Goal: Task Accomplishment & Management: Manage account settings

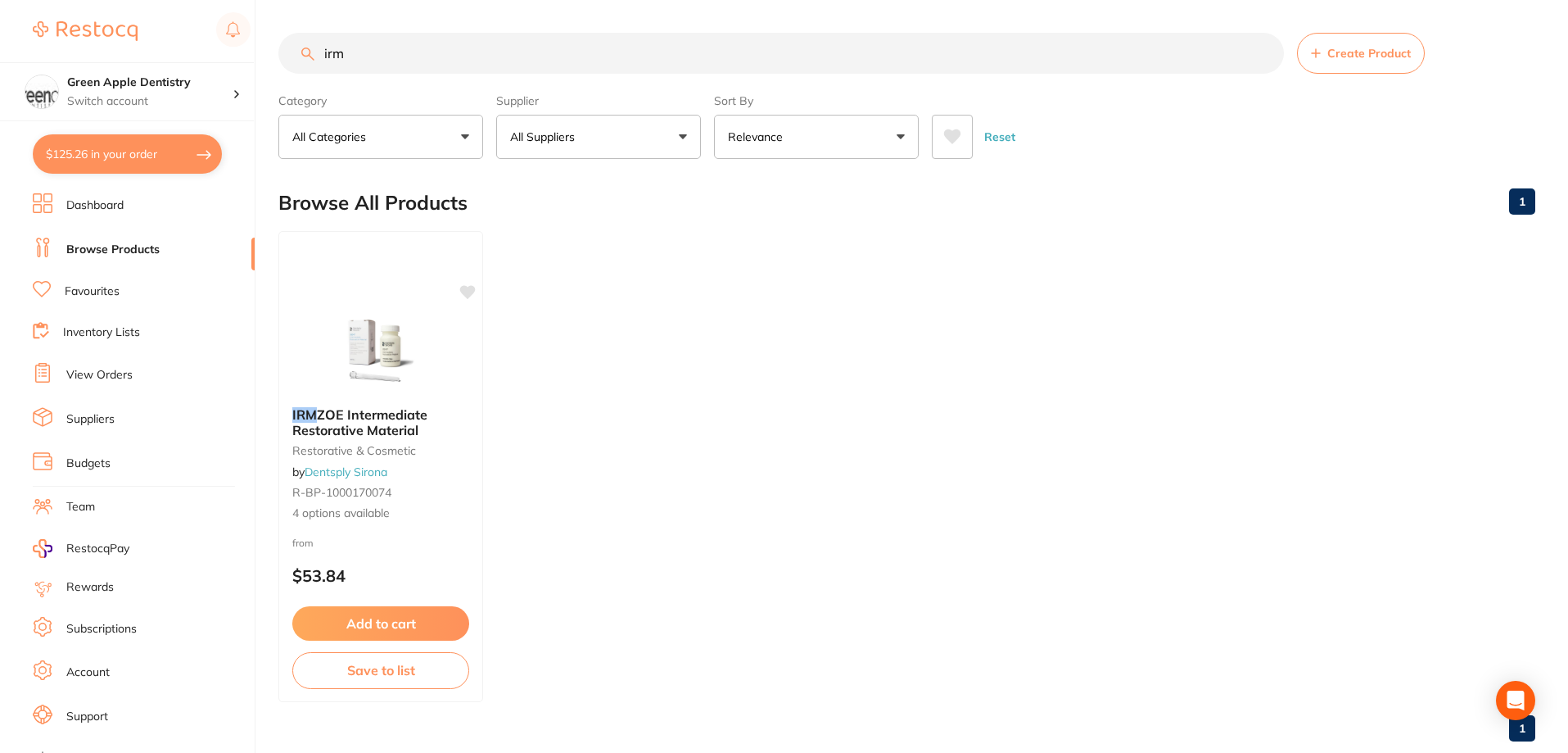
click at [417, 359] on img at bounding box center [381, 353] width 107 height 82
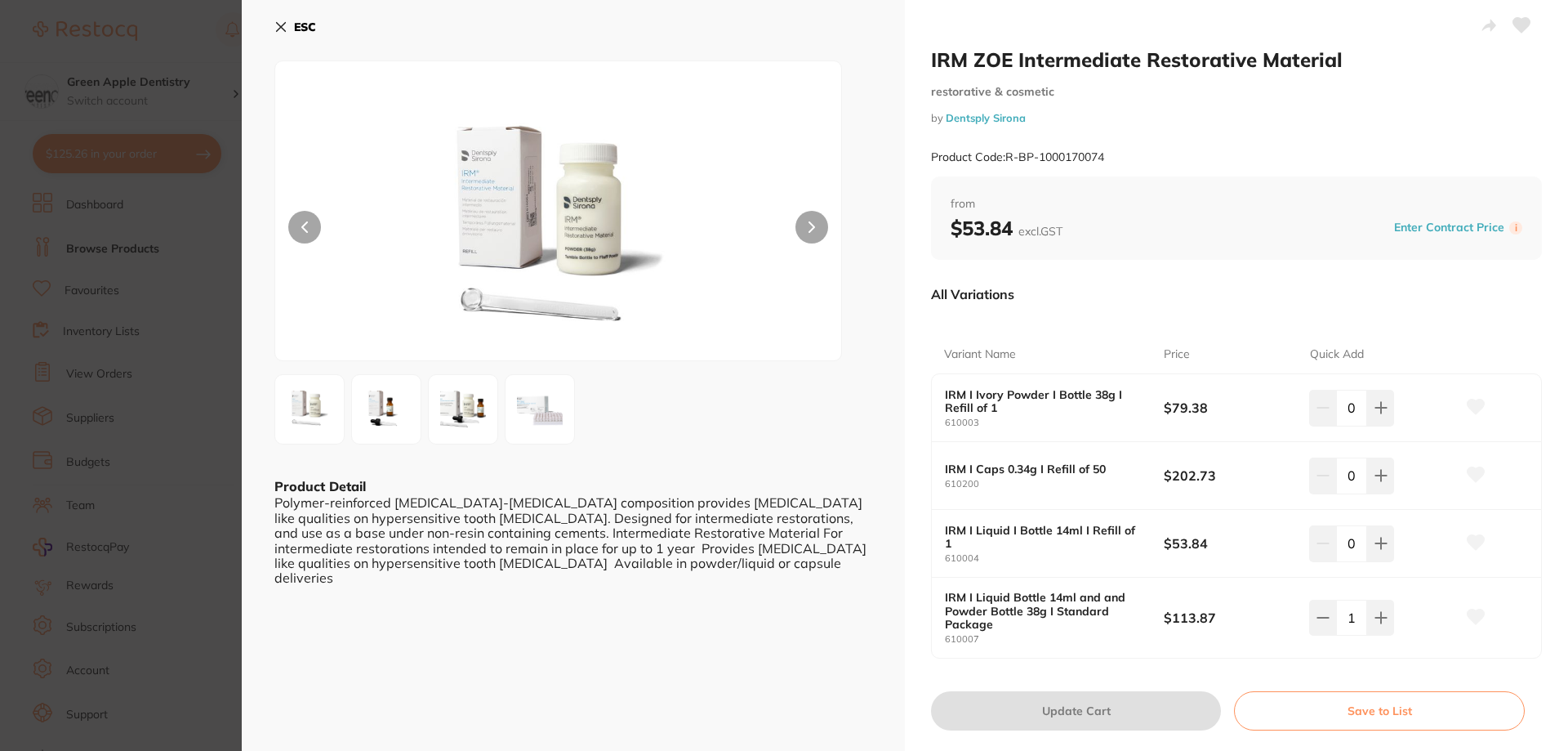
click at [280, 38] on button "ESC" at bounding box center [295, 27] width 41 height 28
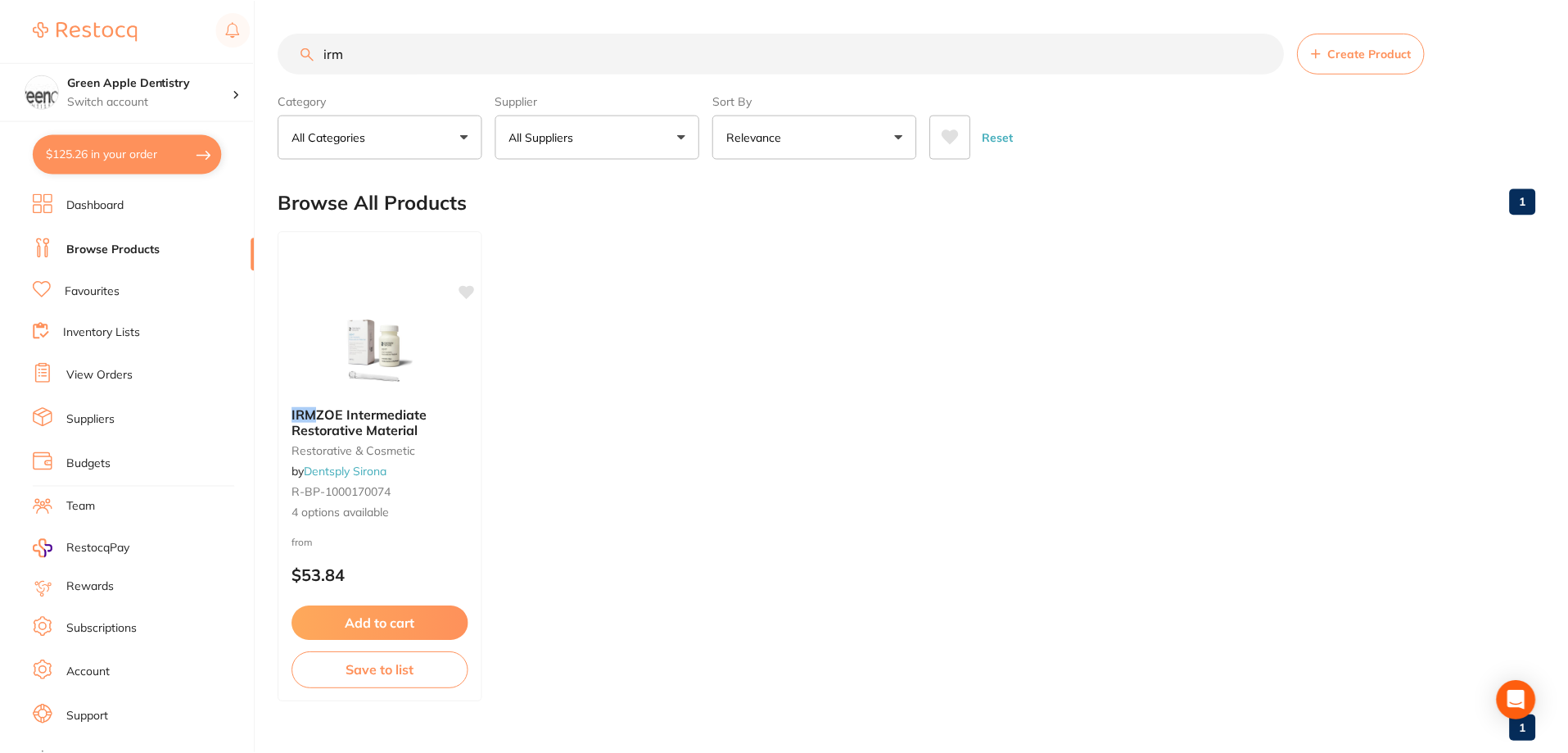
scroll to position [1, 0]
click at [116, 216] on li "Dashboard" at bounding box center [144, 206] width 222 height 25
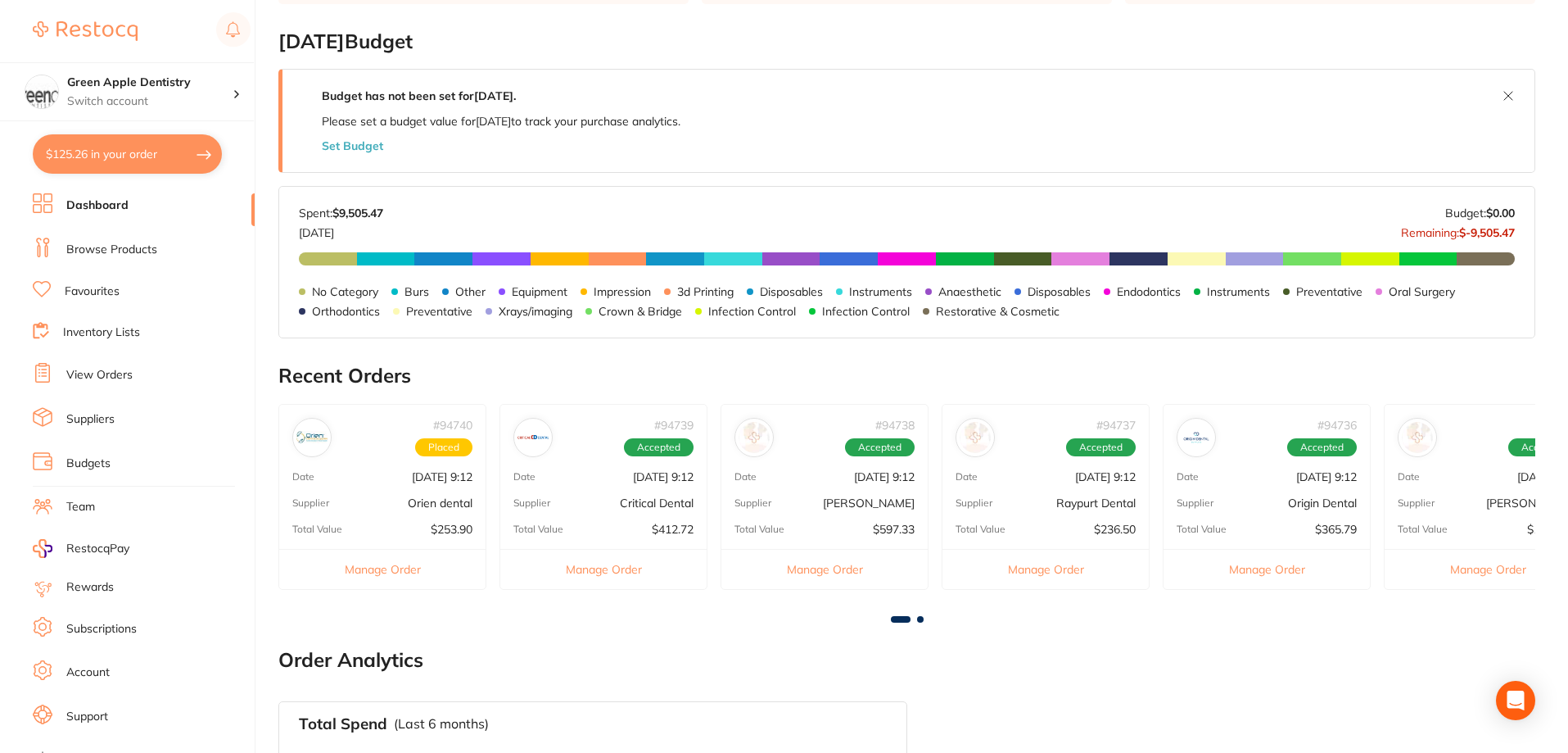
scroll to position [168, 0]
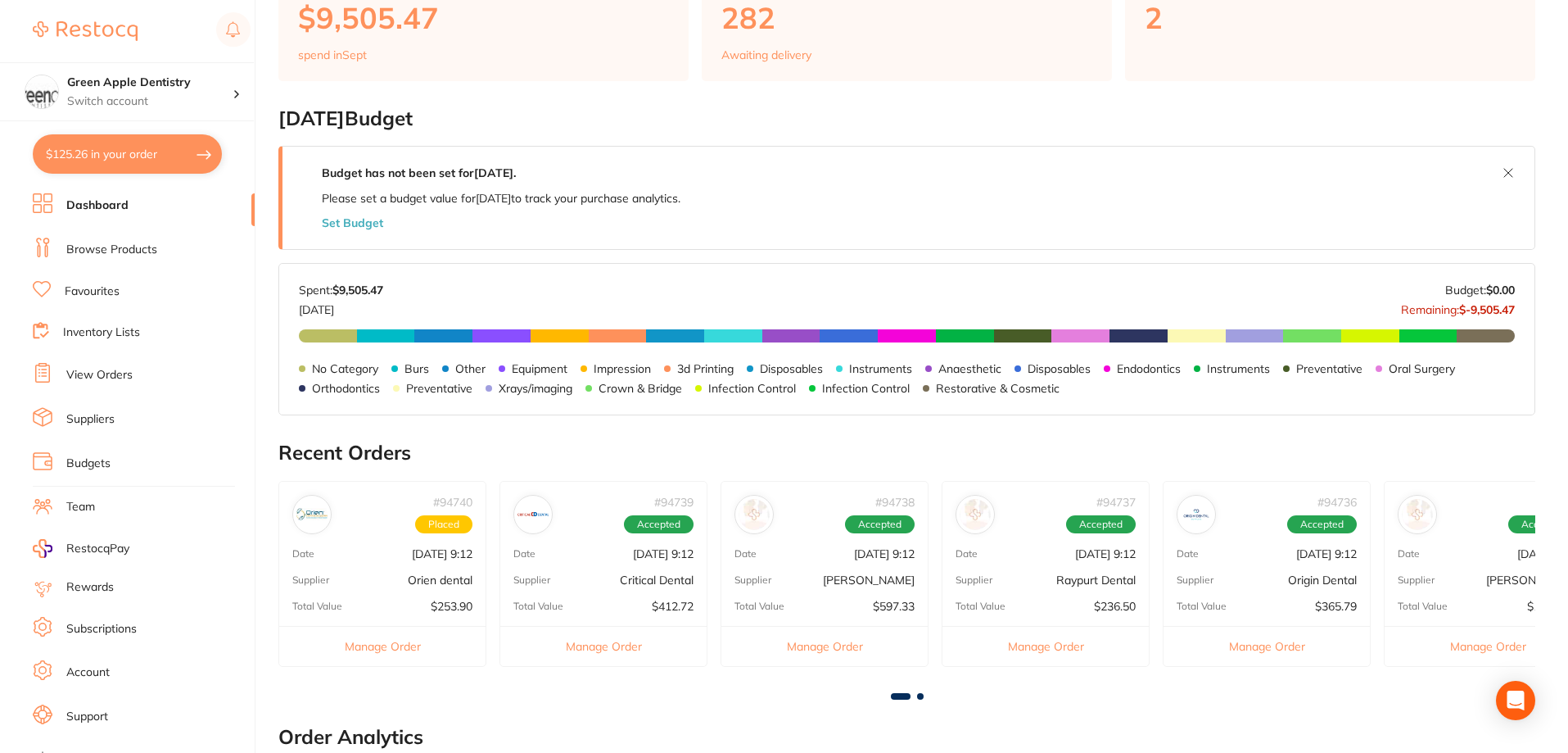
click at [97, 323] on li "Inventory Lists" at bounding box center [144, 333] width 222 height 22
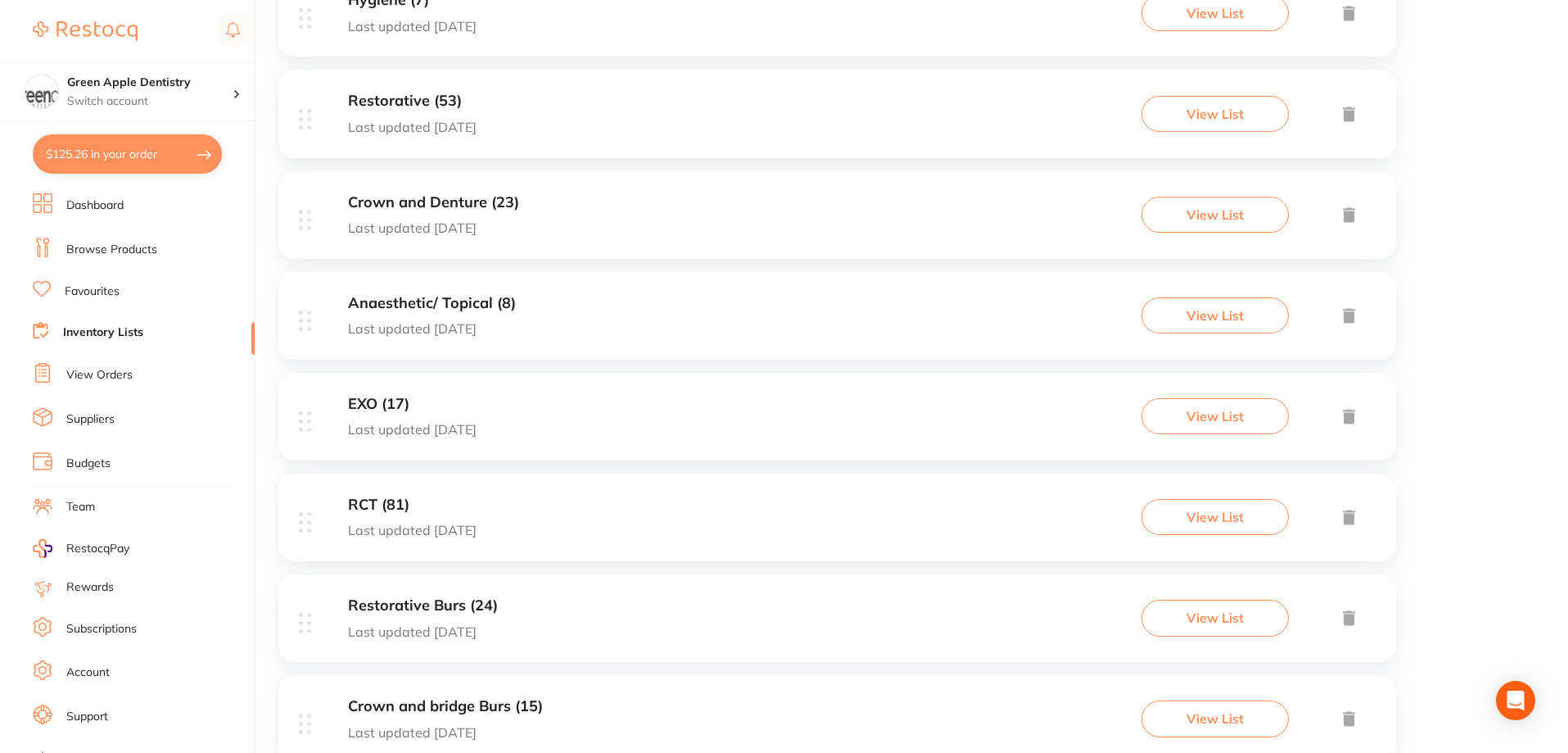
scroll to position [82, 0]
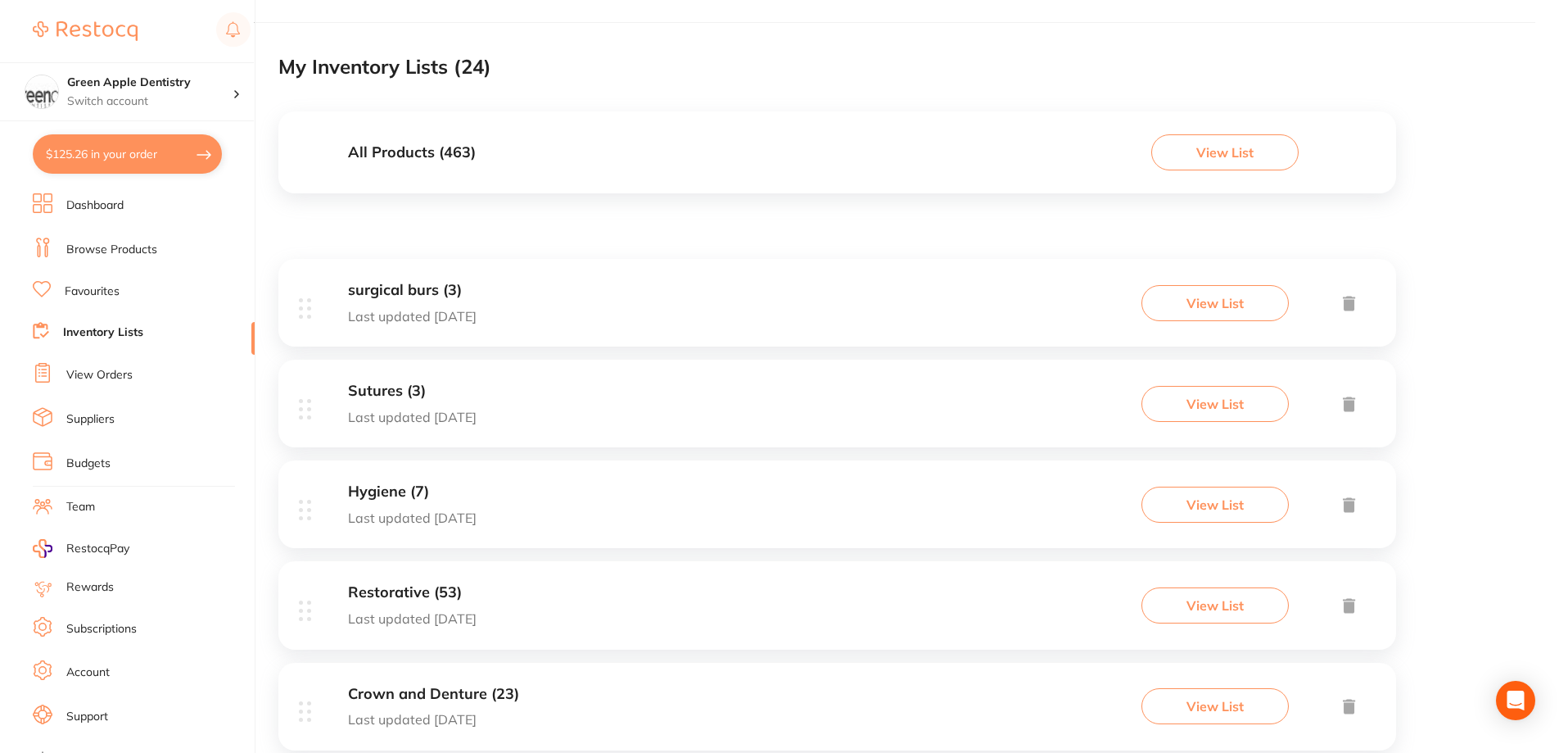
click at [109, 377] on link "View Orders" at bounding box center [100, 375] width 66 height 17
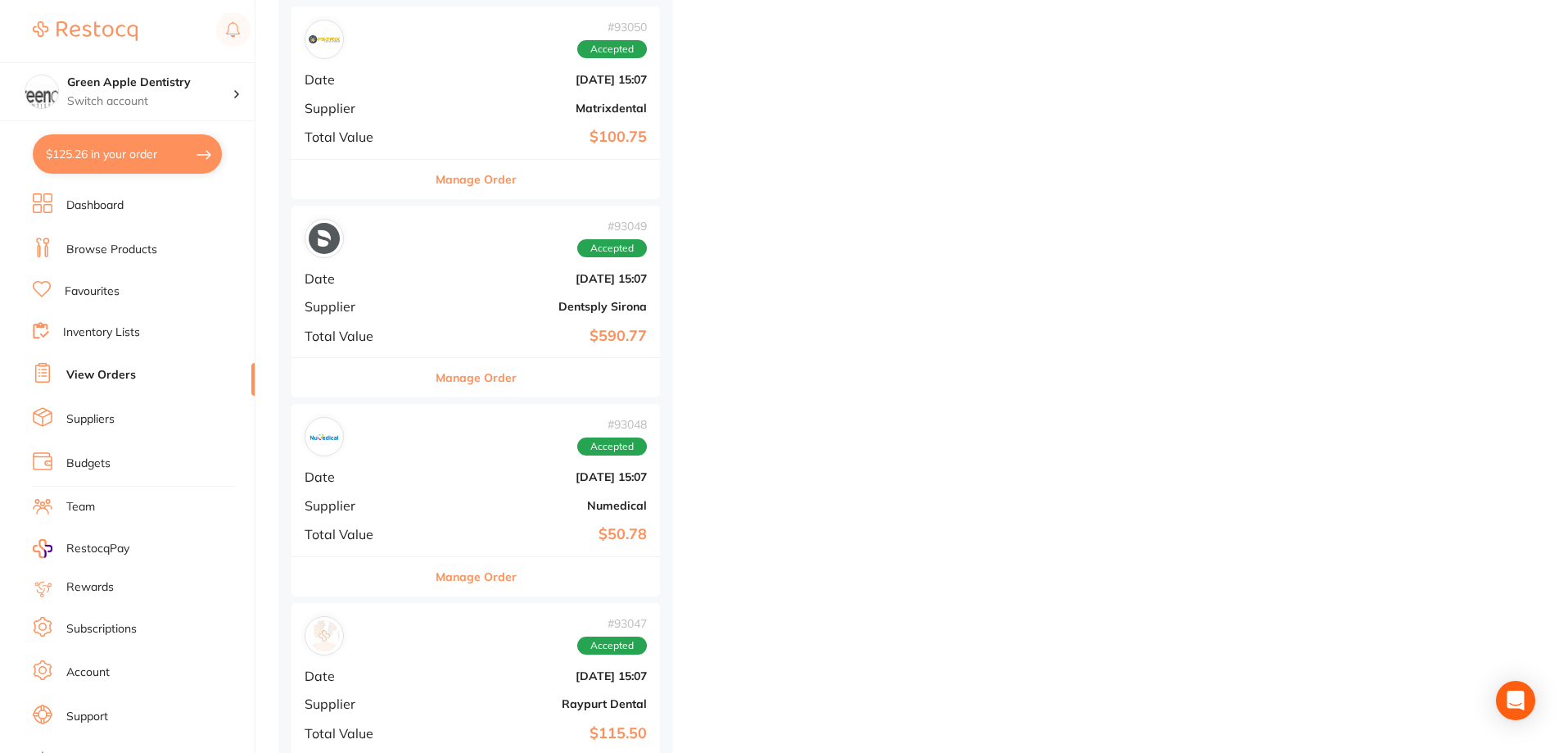
scroll to position [2456, 0]
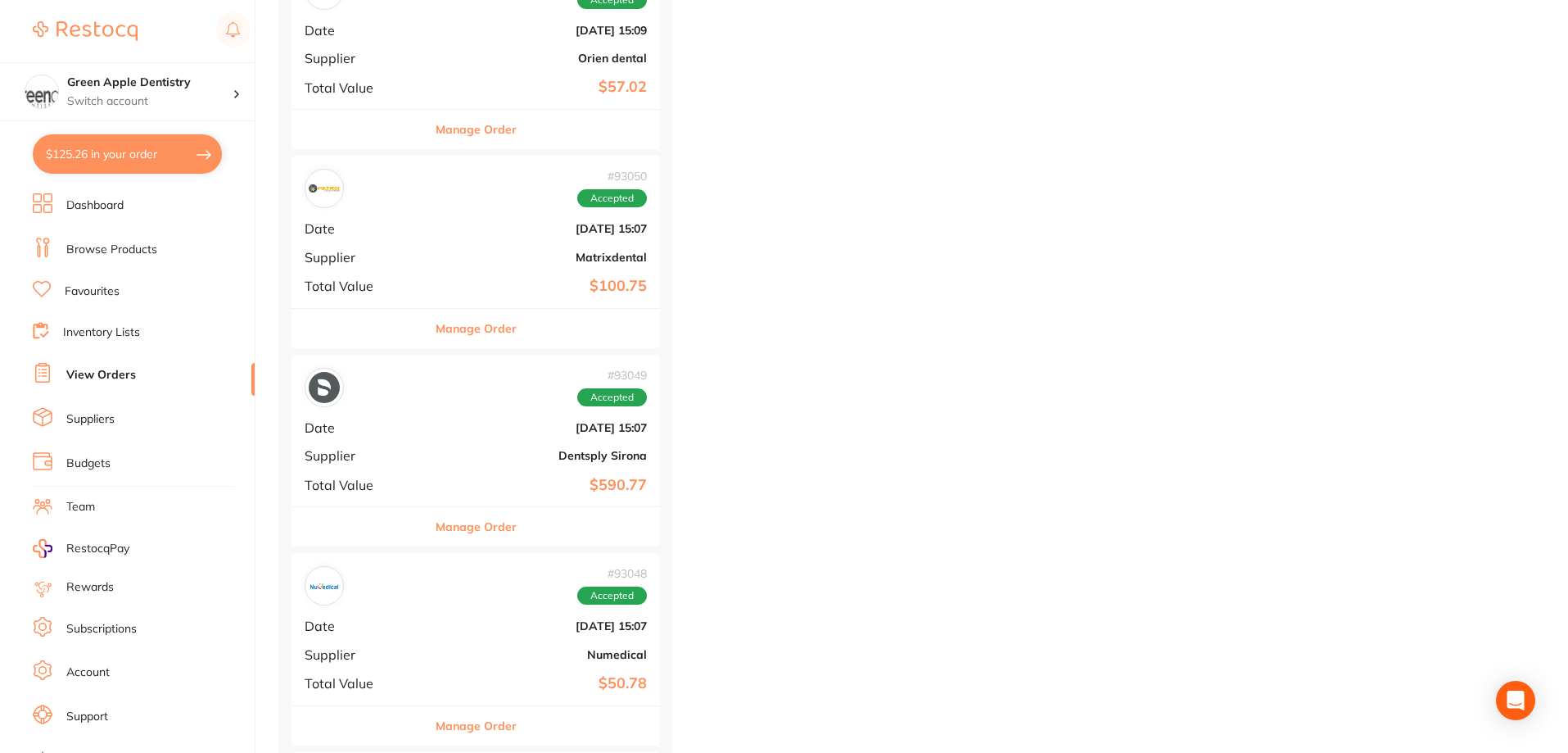
click at [452, 325] on button "Manage Order" at bounding box center [477, 328] width 81 height 40
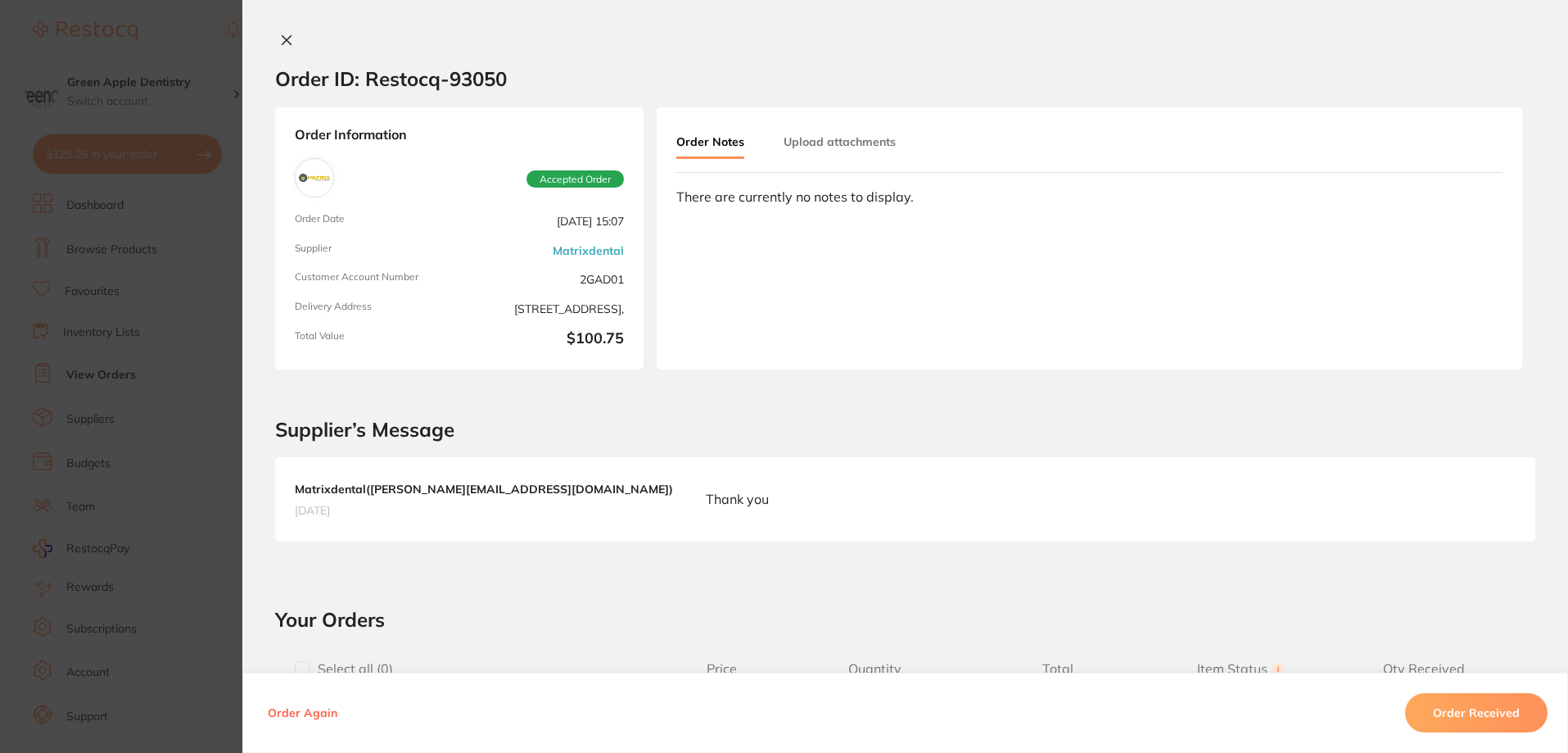
click at [280, 41] on icon at bounding box center [287, 40] width 13 height 13
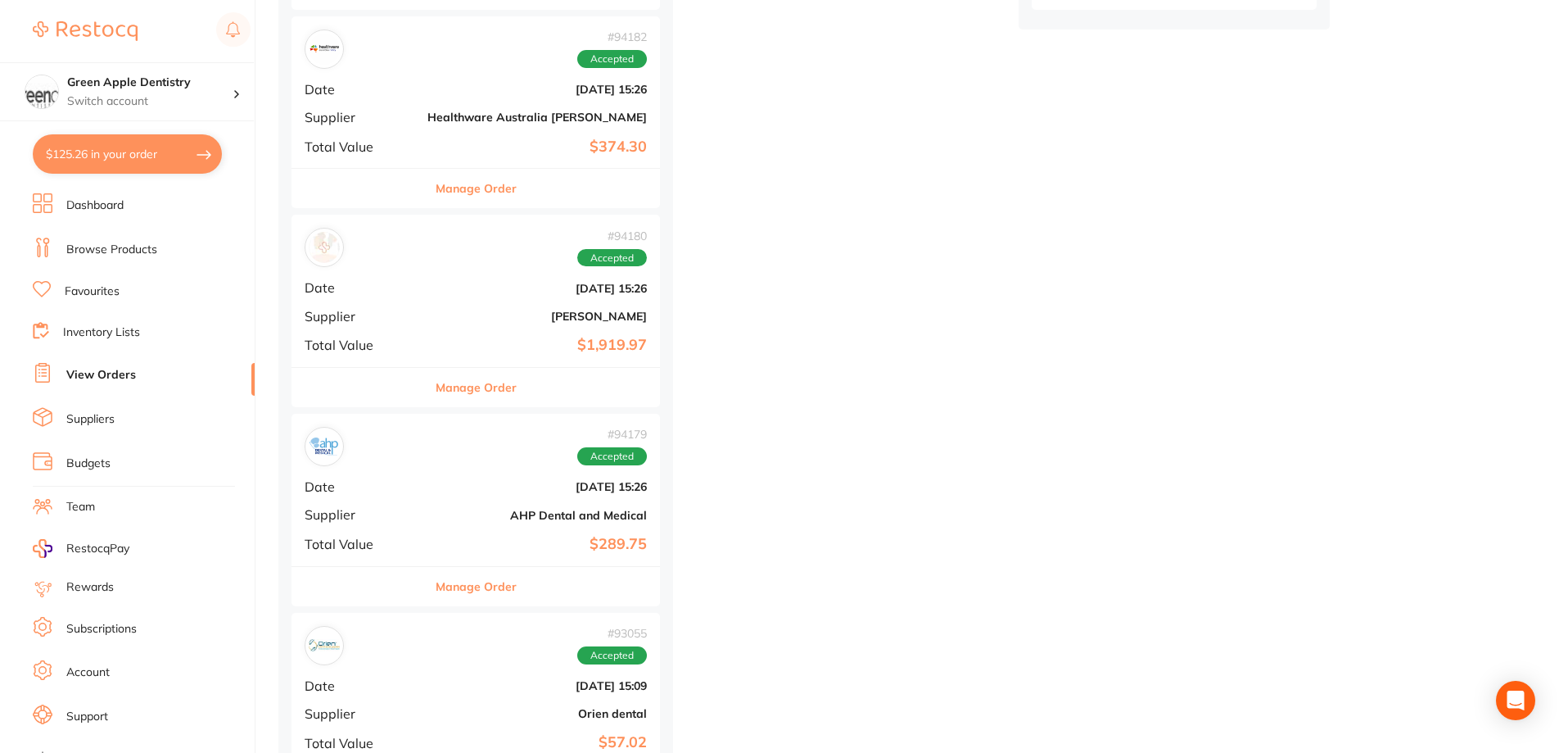
scroll to position [1556, 0]
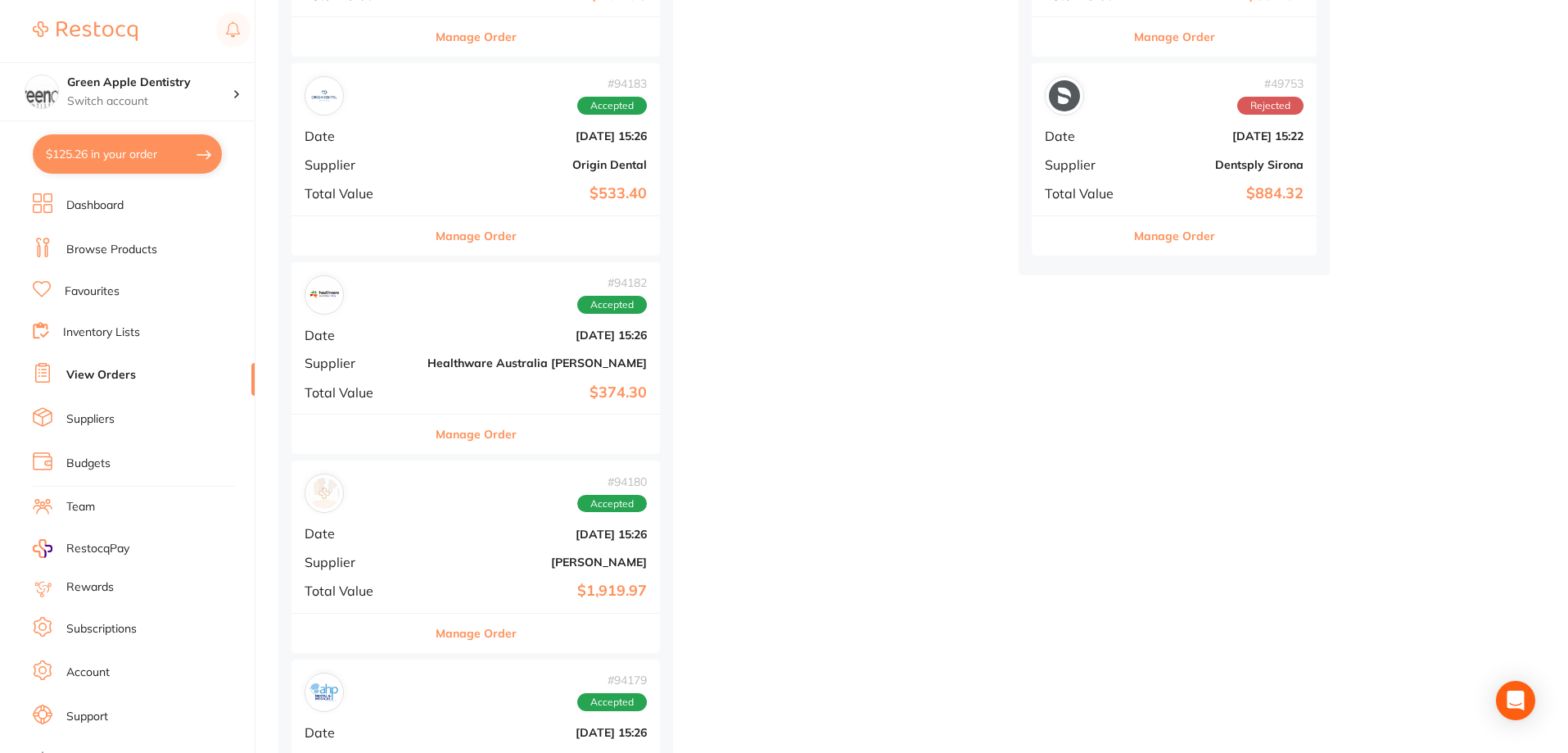
click at [436, 436] on button "Manage Order" at bounding box center [477, 434] width 81 height 40
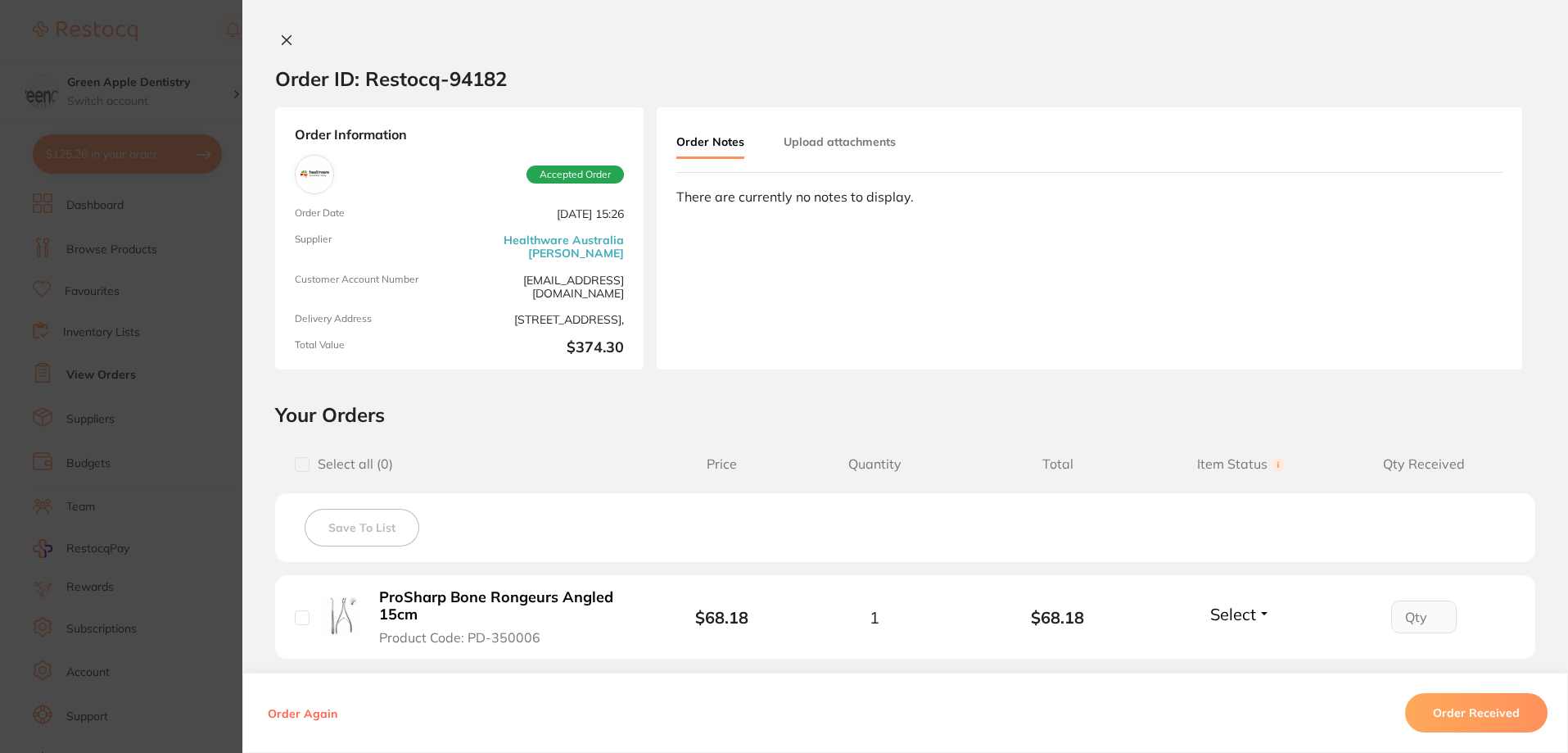
scroll to position [1147, 0]
click at [285, 47] on button at bounding box center [287, 41] width 23 height 18
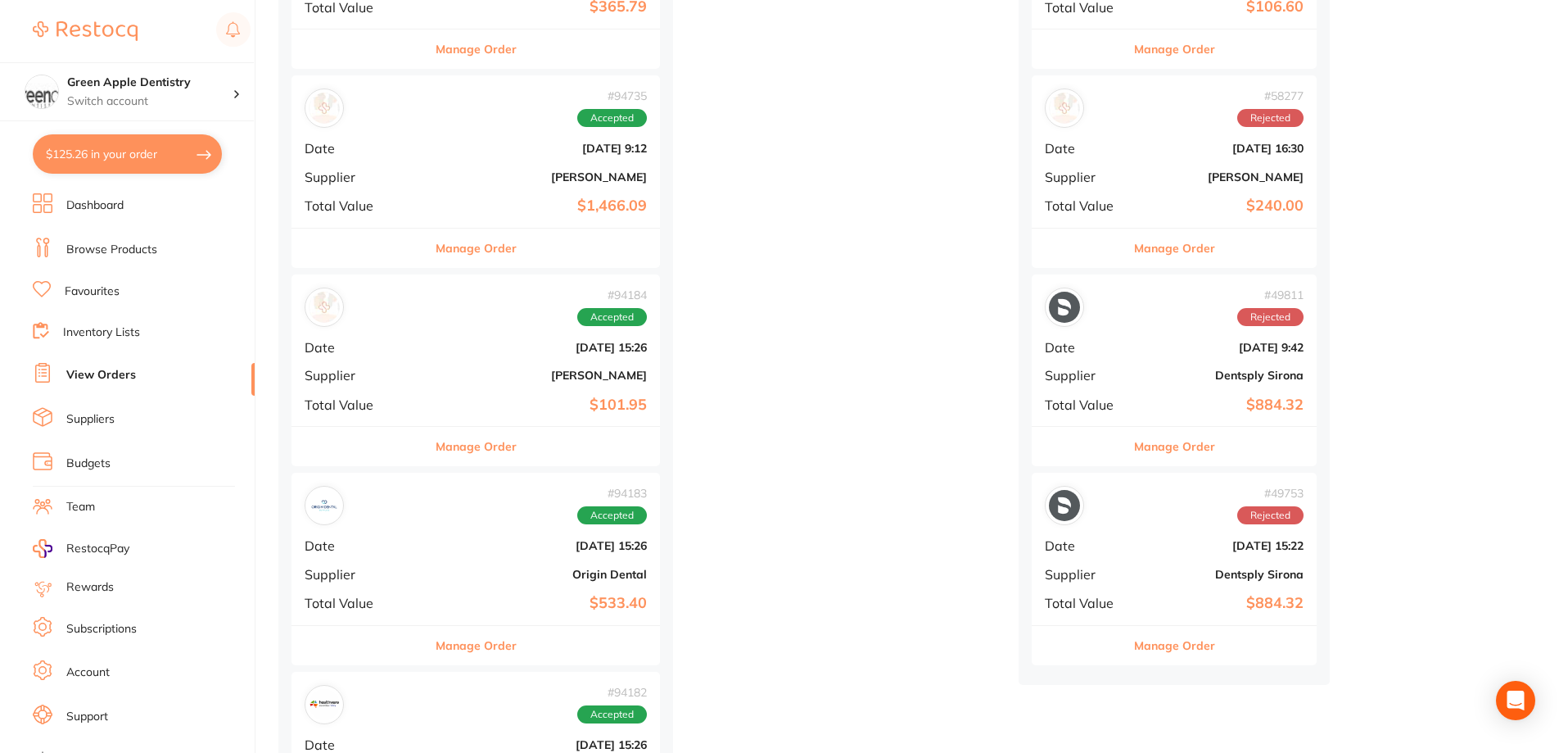
scroll to position [818, 0]
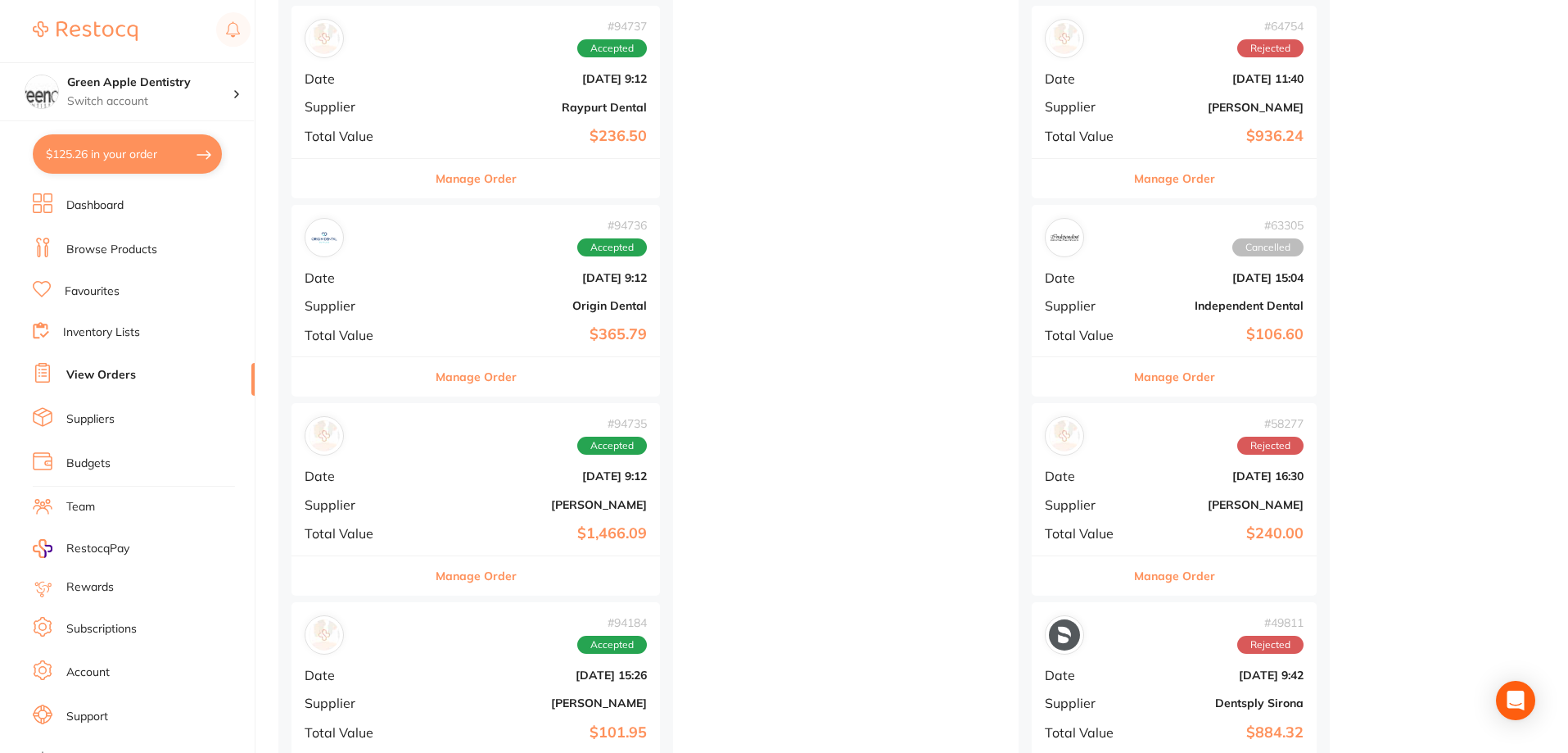
click at [468, 569] on button "Manage Order" at bounding box center [477, 575] width 81 height 40
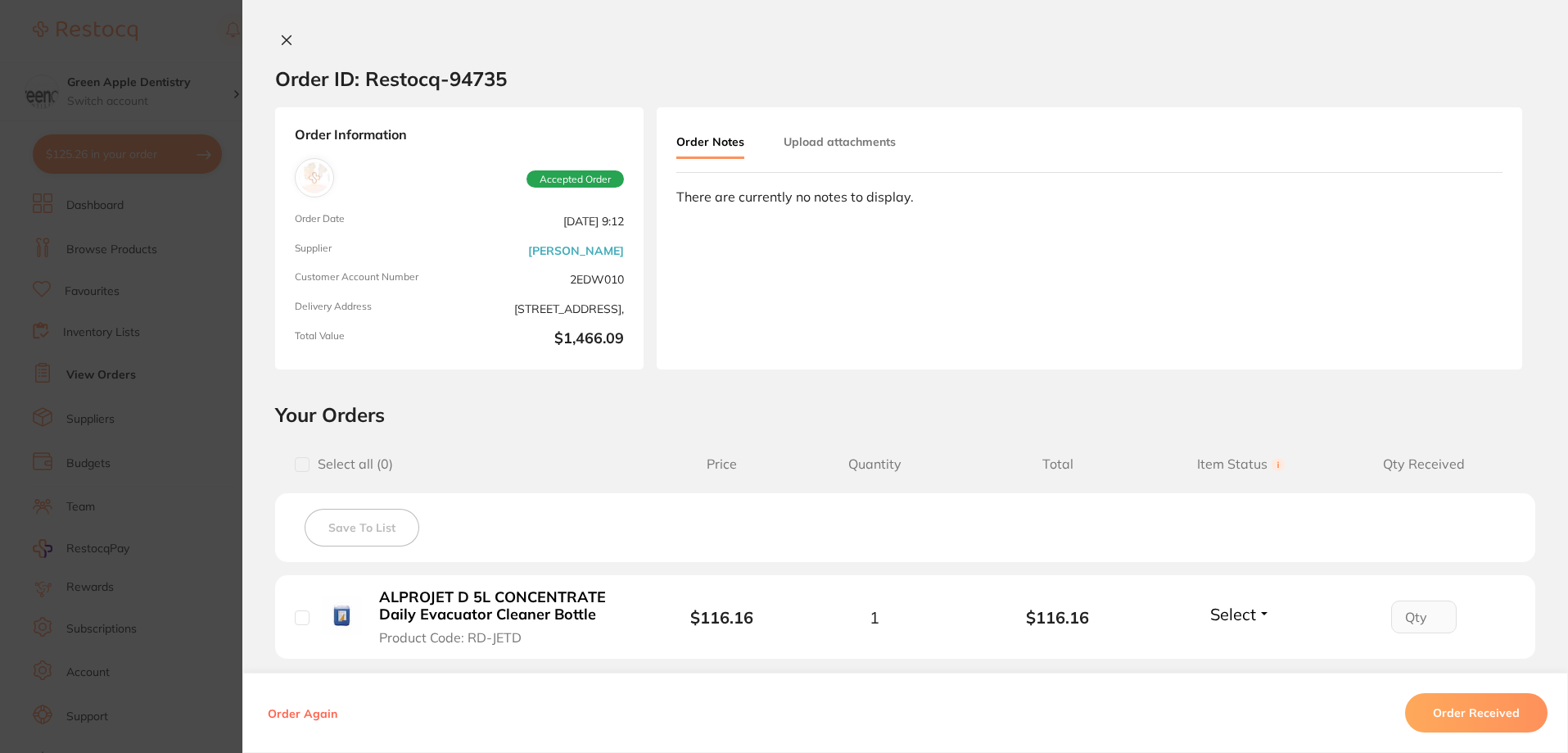
click at [276, 38] on button at bounding box center [287, 41] width 23 height 18
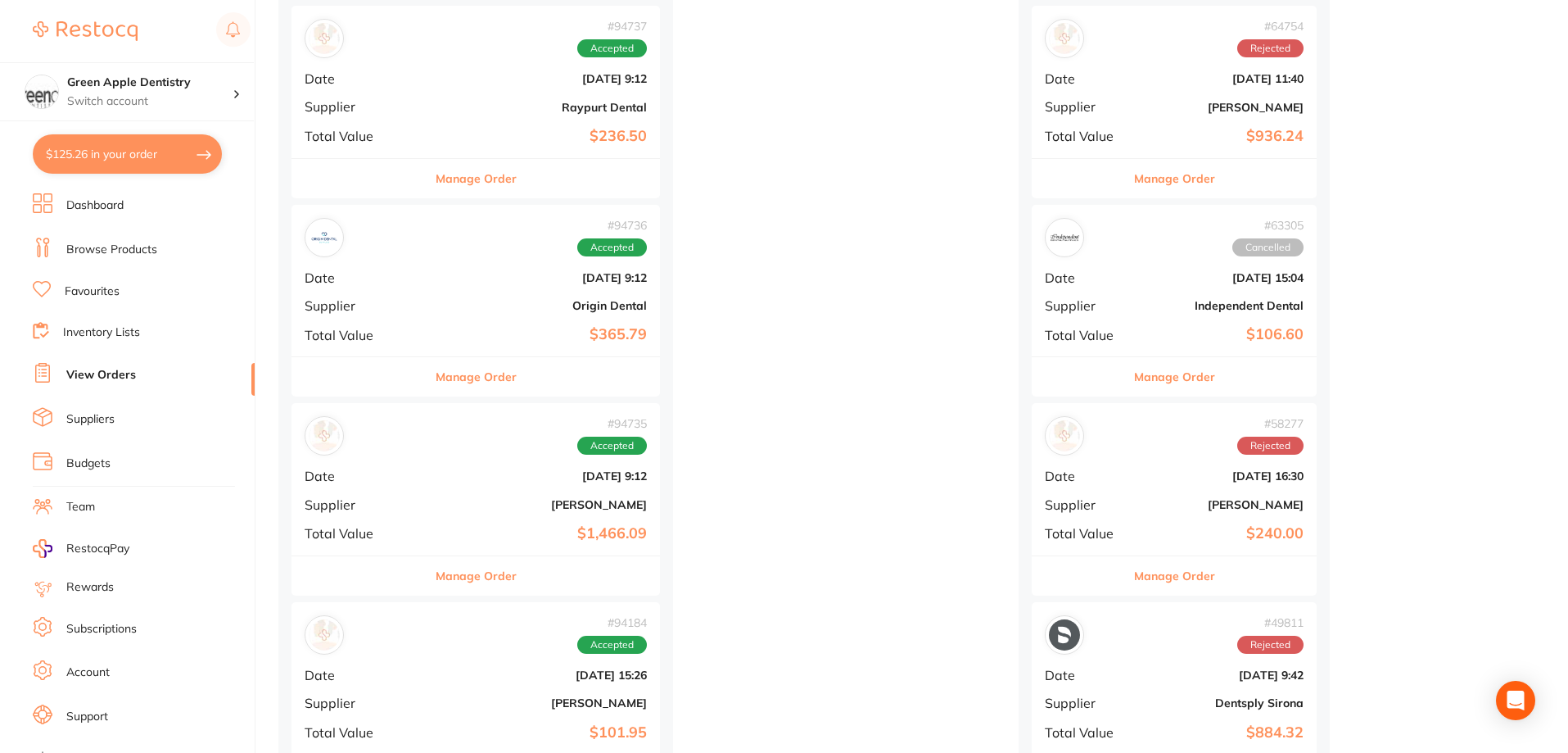
scroll to position [573, 0]
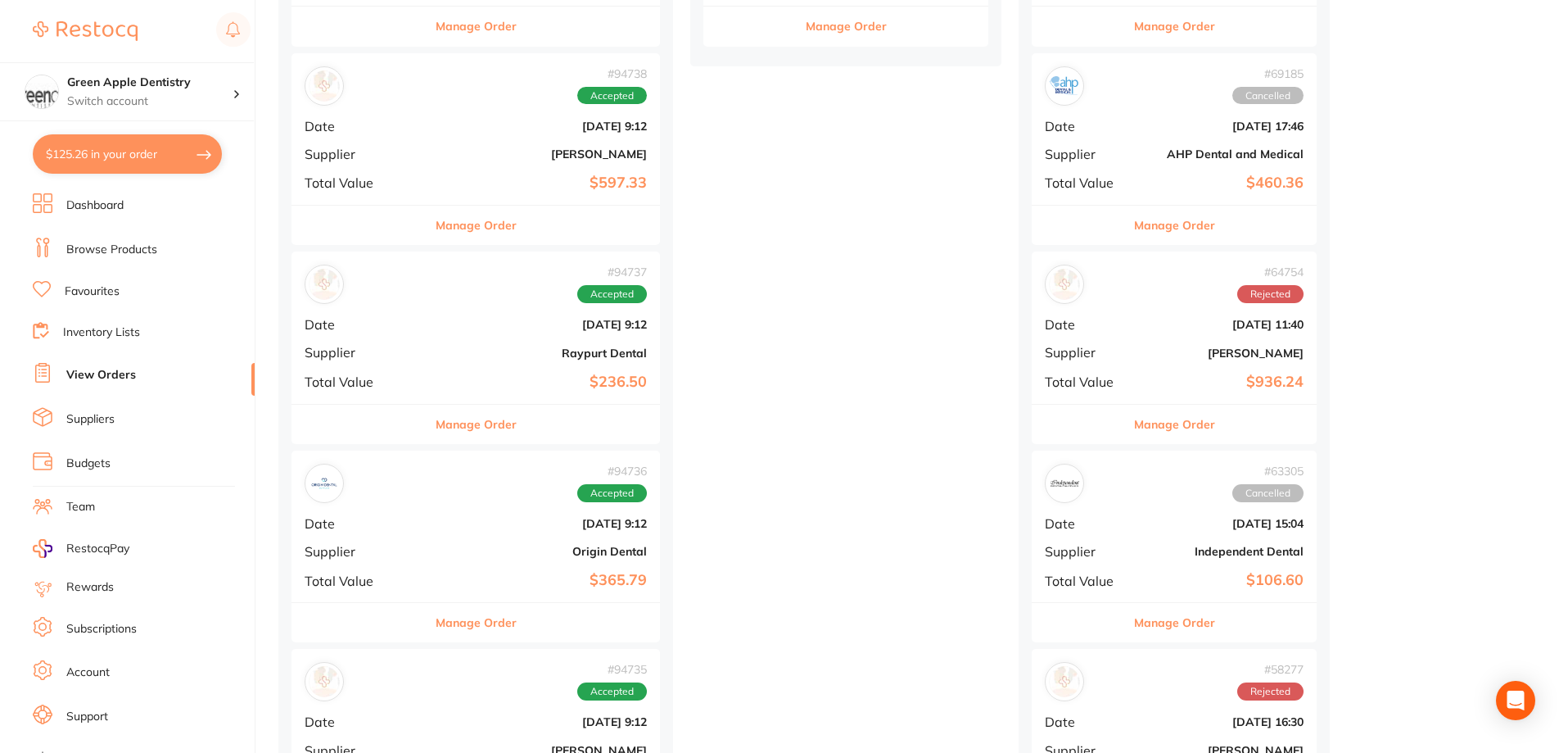
click at [460, 415] on button "Manage Order" at bounding box center [477, 424] width 81 height 40
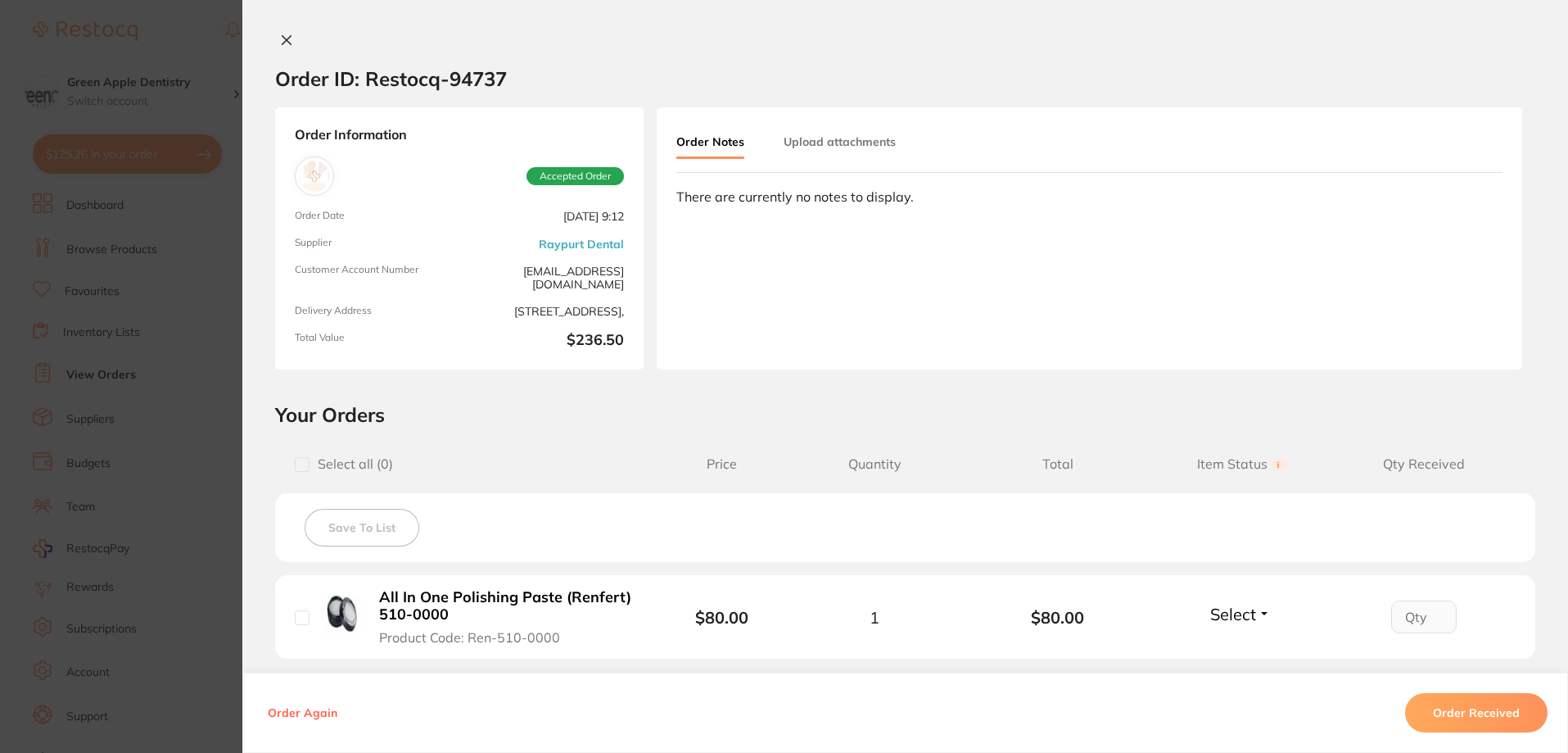
scroll to position [409, 0]
click at [287, 42] on icon at bounding box center [287, 40] width 13 height 13
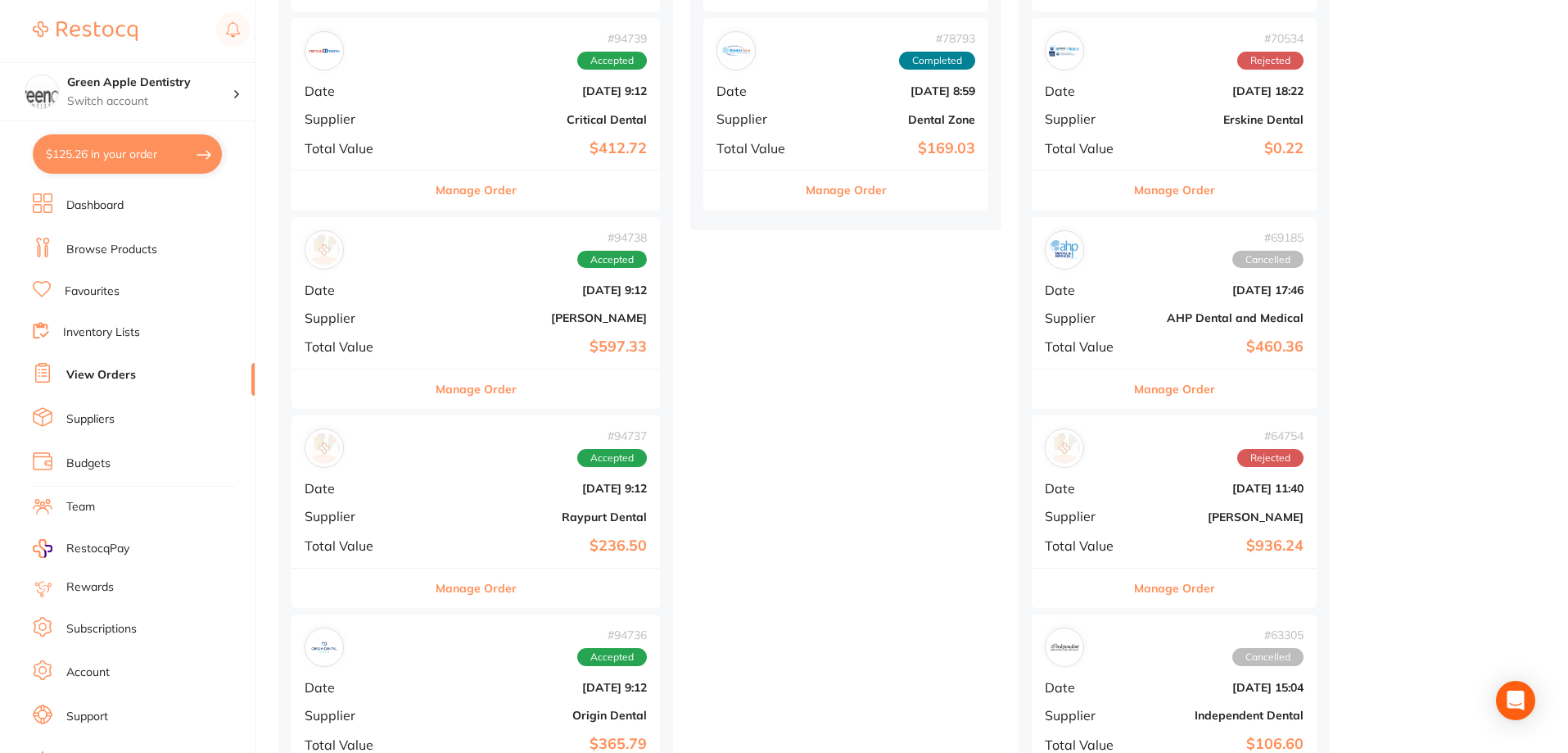
click at [494, 194] on div "Manage Order" at bounding box center [476, 190] width 369 height 41
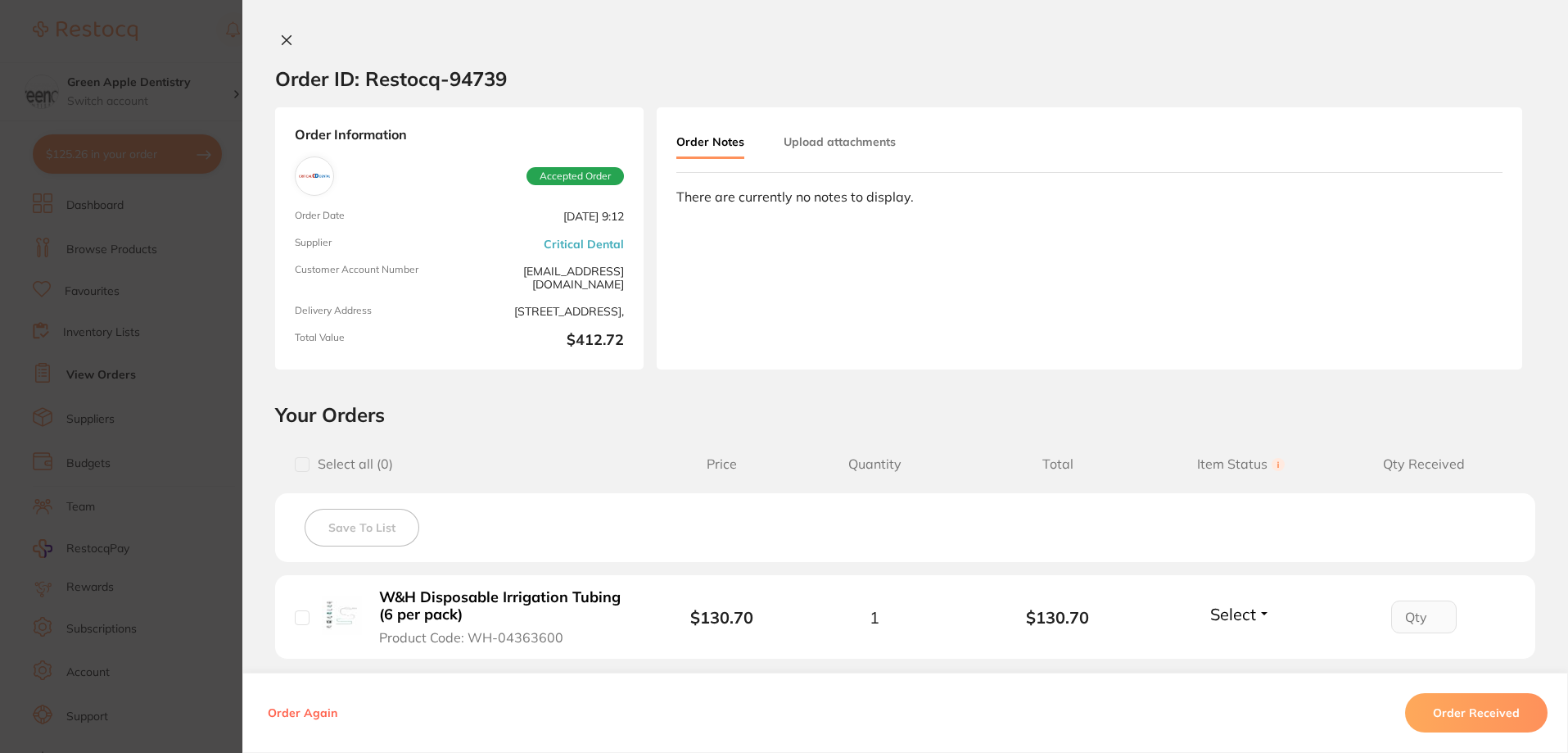
scroll to position [327, 0]
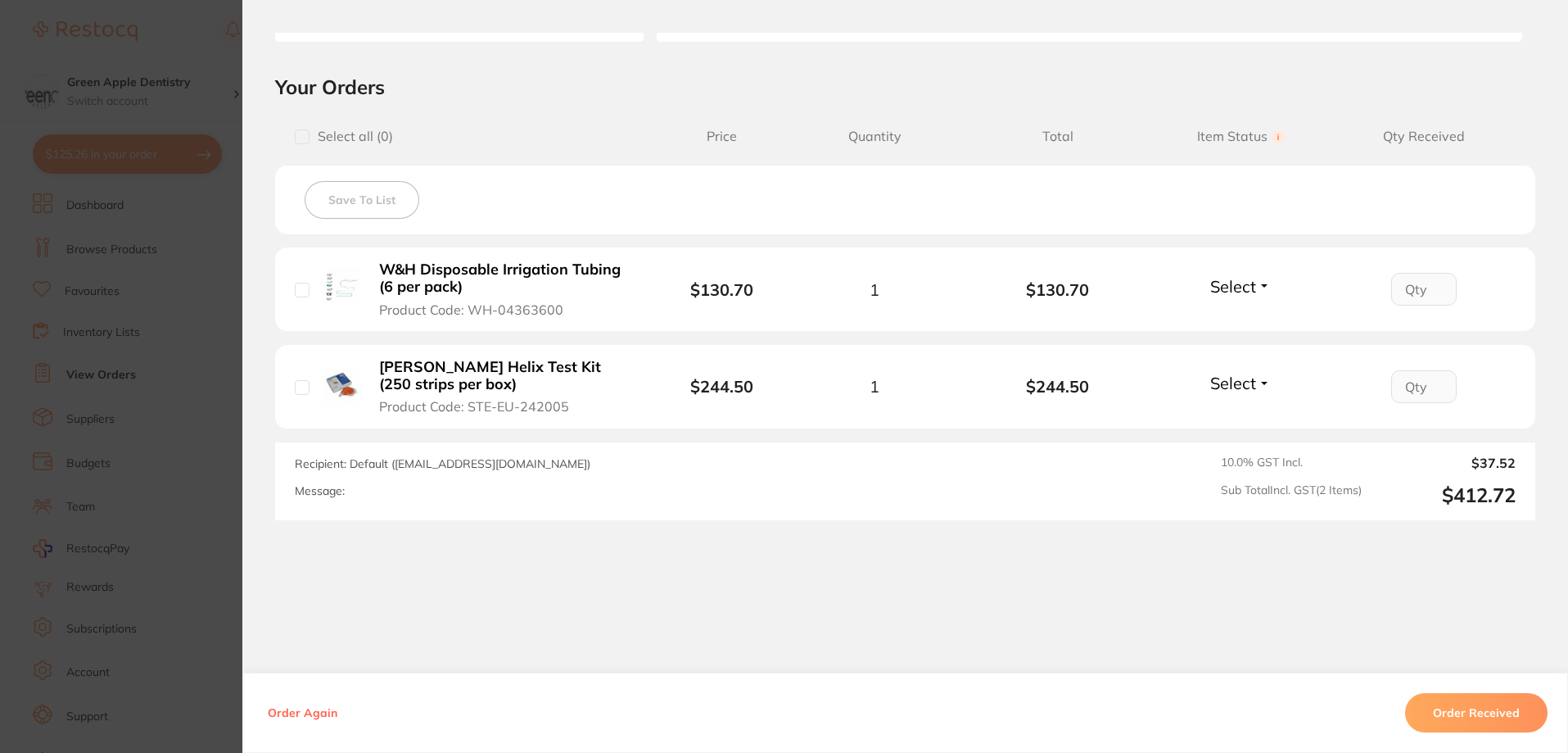
click at [223, 344] on section "Order ID: Restocq- 94739 Order Information Accepted Order Order Date [DATE] 9:1…" at bounding box center [784, 376] width 1568 height 753
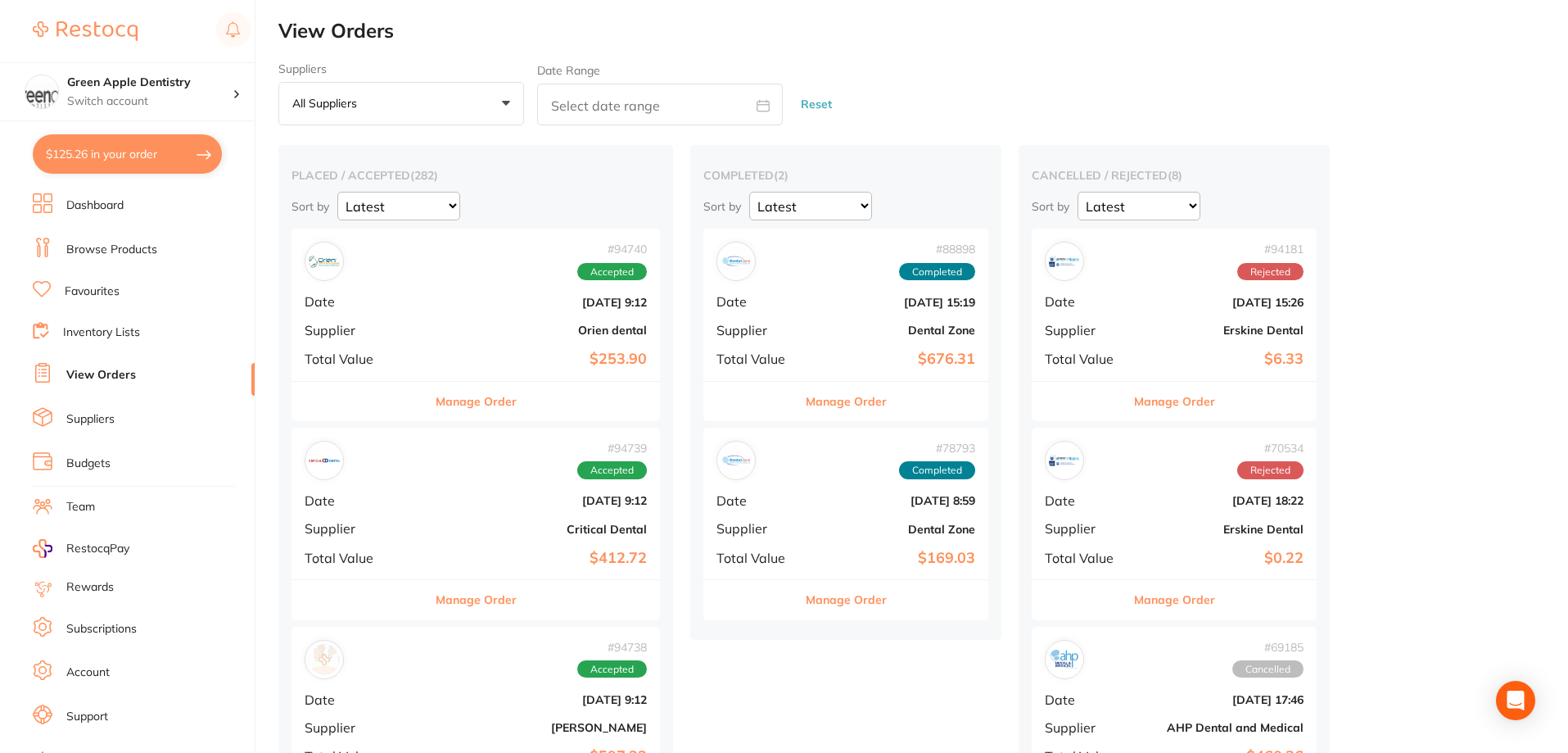
click at [488, 394] on div "Manage Order" at bounding box center [476, 401] width 369 height 41
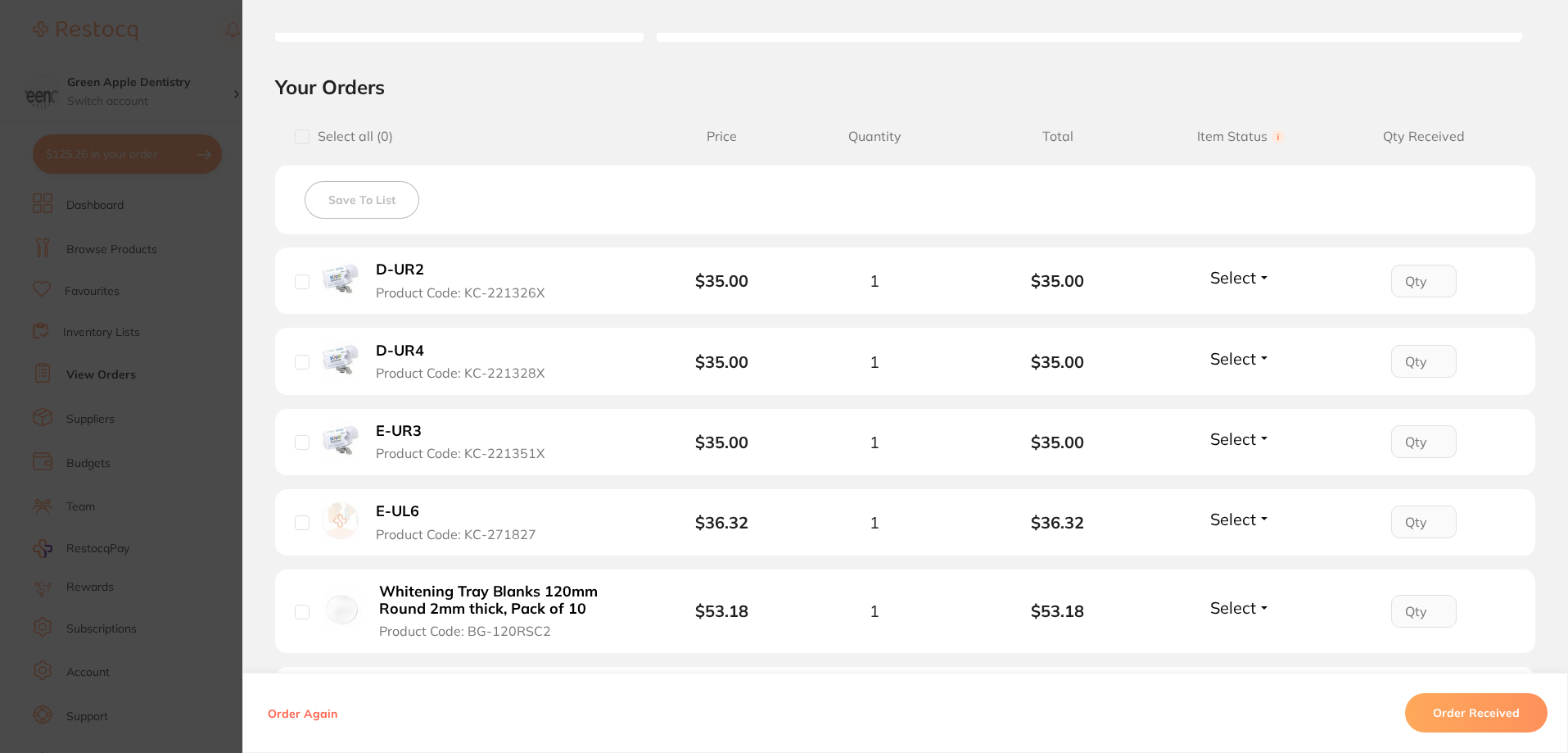
scroll to position [643, 0]
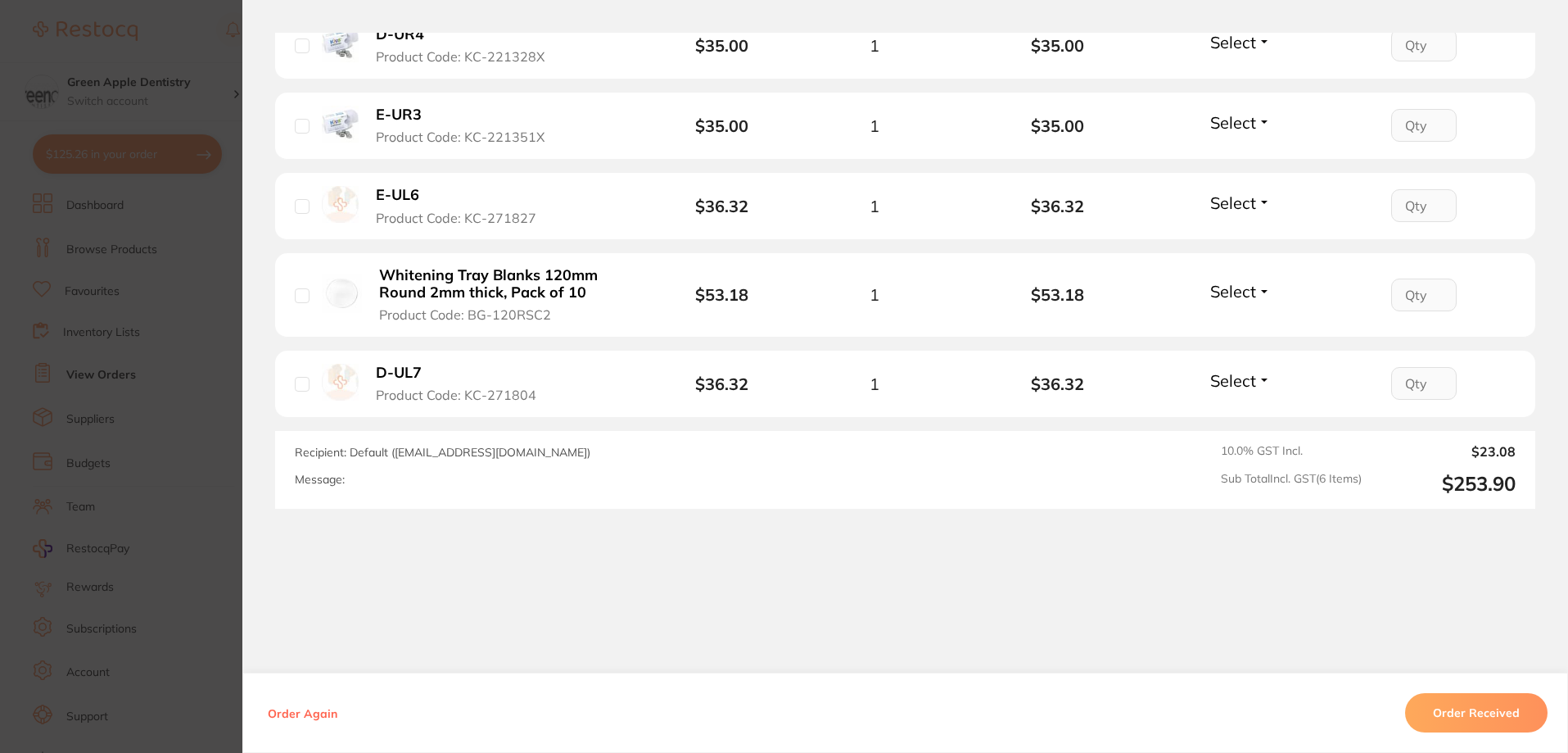
click at [203, 353] on section "Order ID: Restocq- 94740 Order Information Accepted Order Order Date [DATE] 9:1…" at bounding box center [784, 376] width 1568 height 753
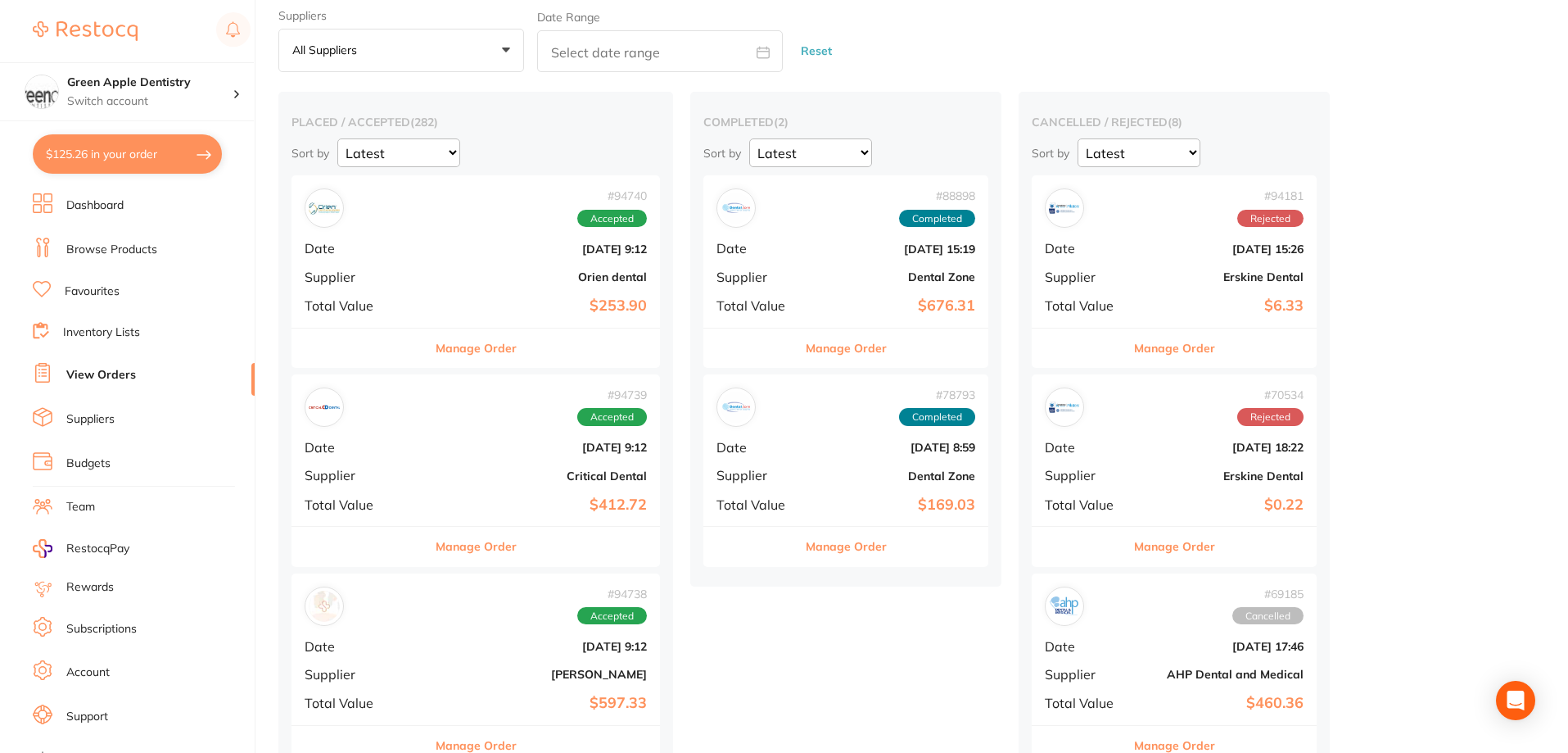
scroll to position [82, 0]
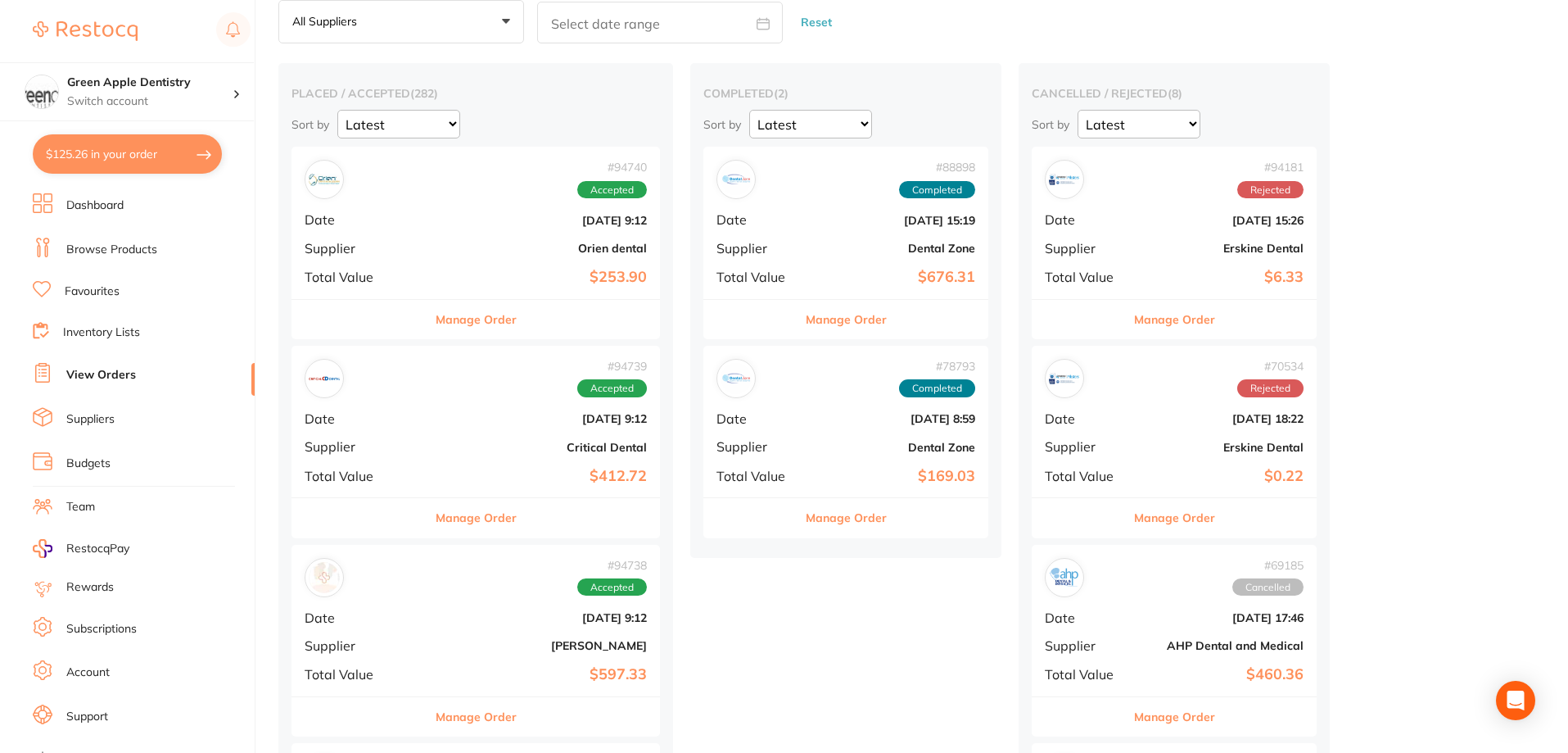
click at [806, 309] on button "Manage Order" at bounding box center [846, 319] width 81 height 40
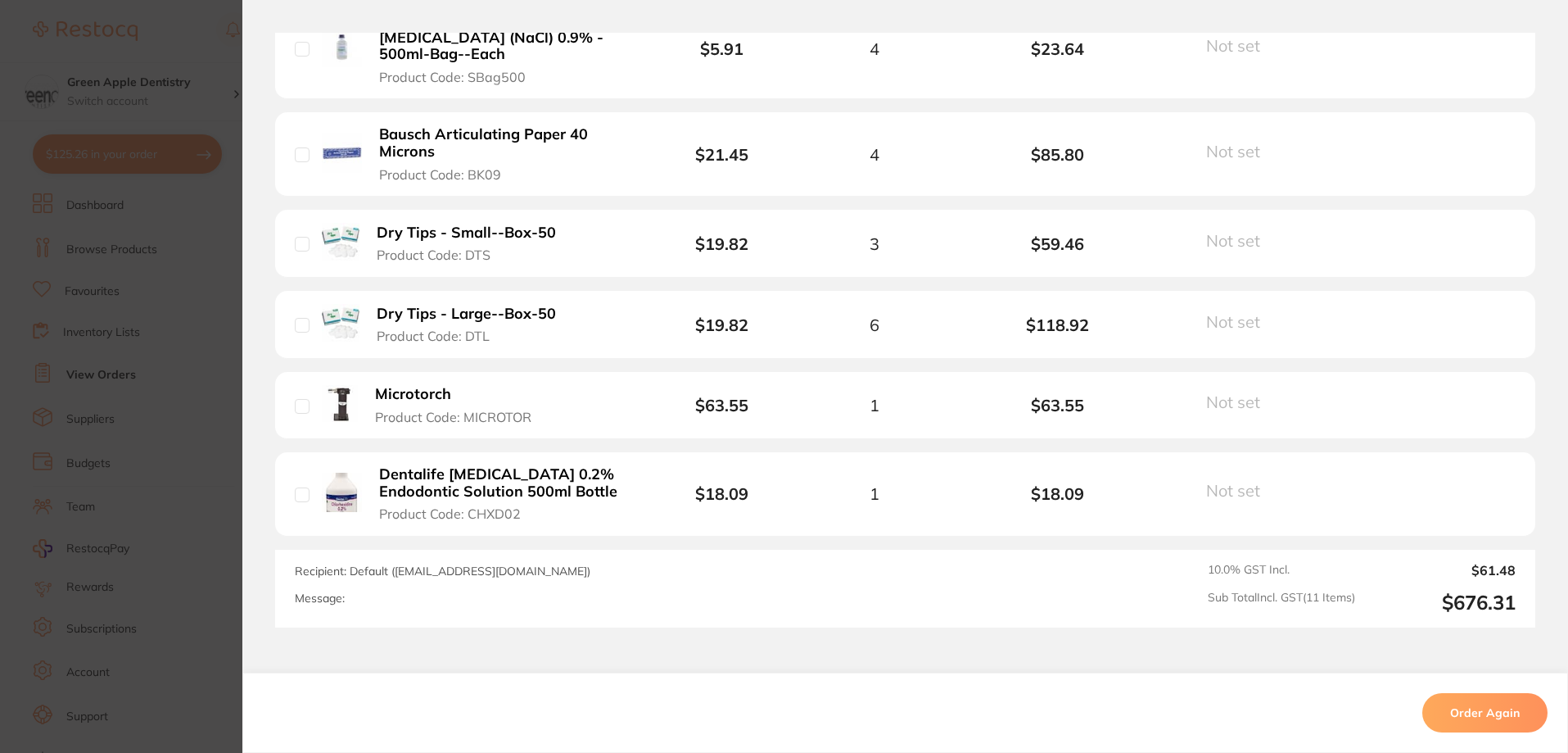
scroll to position [1147, 0]
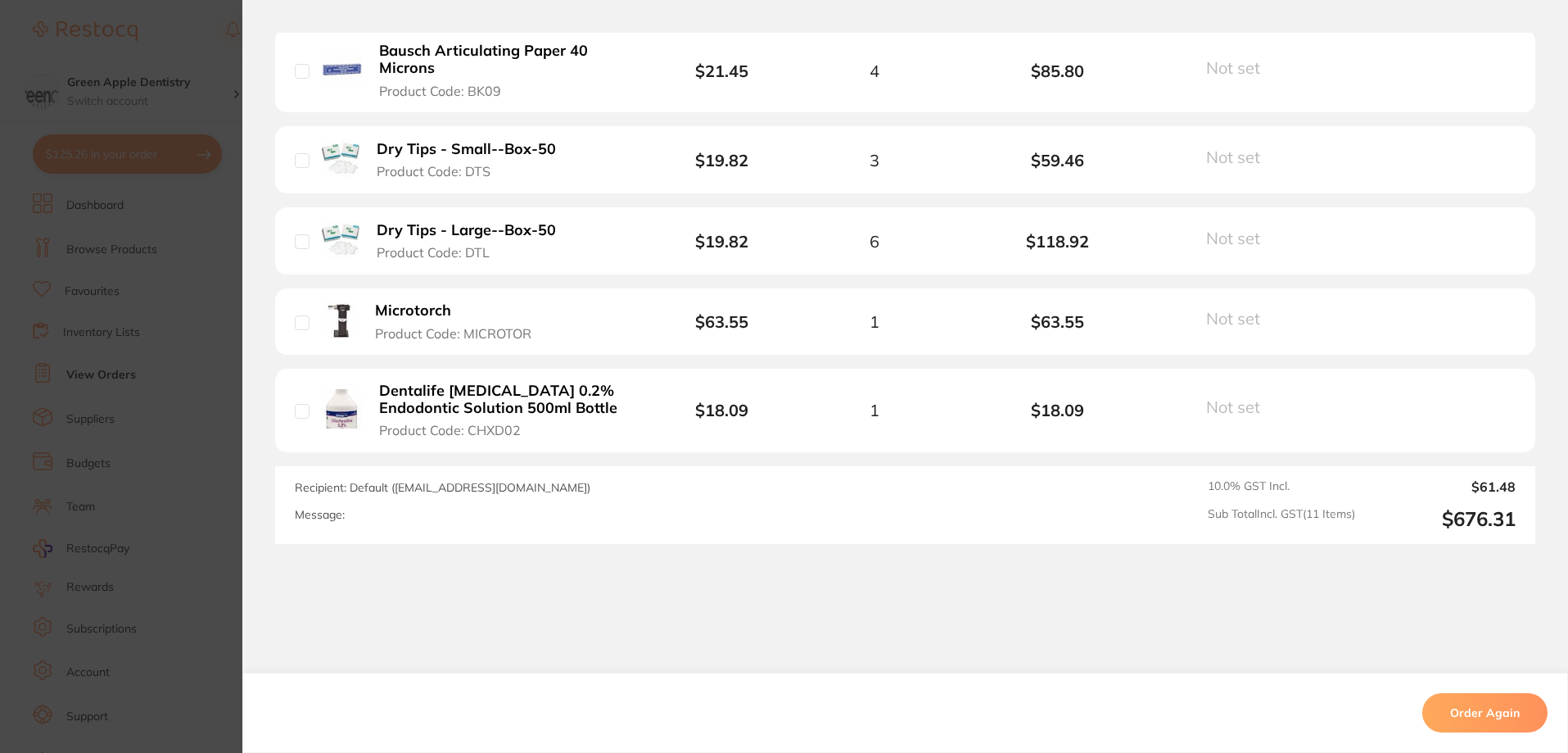
click at [194, 340] on section "Order ID: Restocq- 88898 Order Information Completed Order Order Date [DATE] 15…" at bounding box center [784, 376] width 1568 height 753
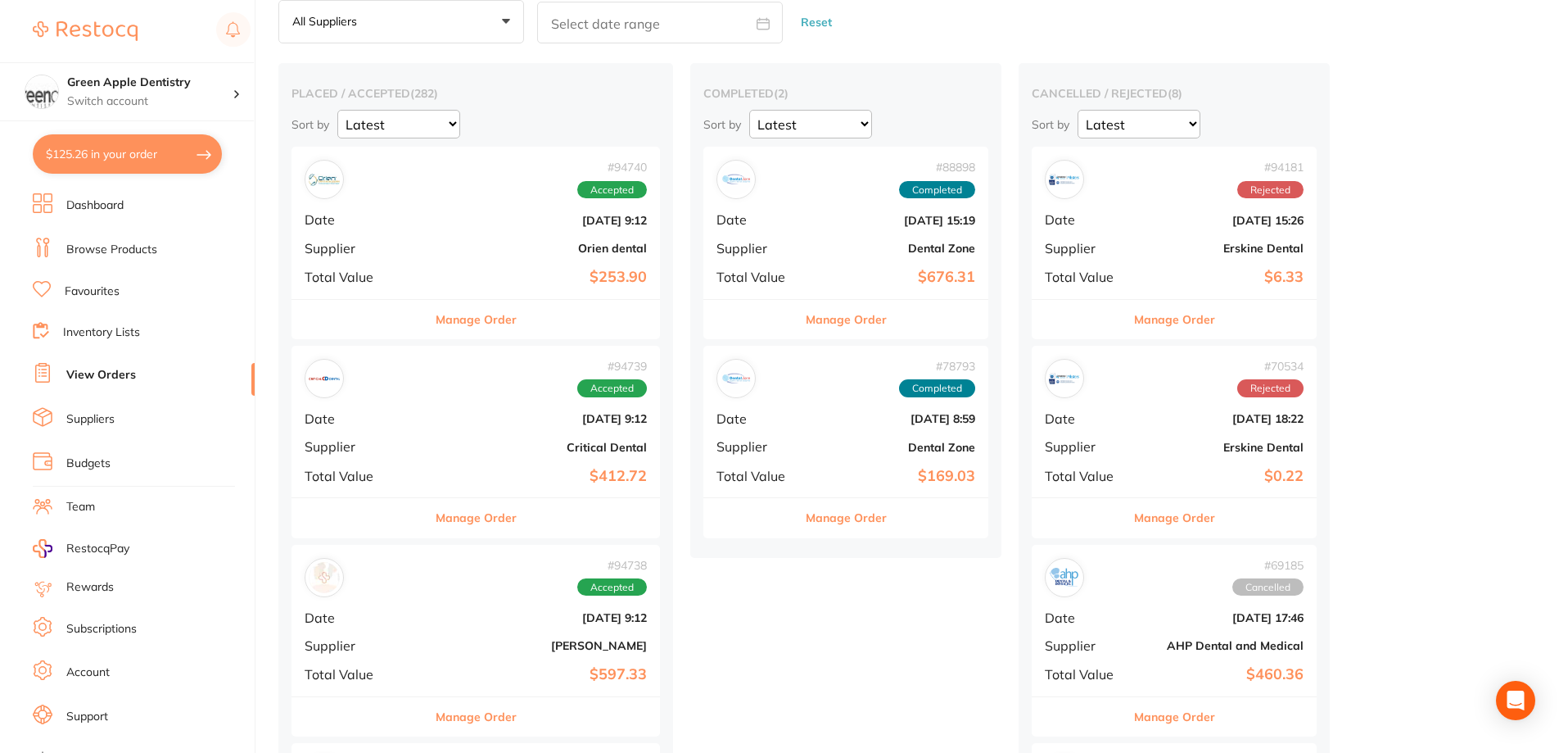
click at [1135, 322] on button "Manage Order" at bounding box center [1175, 319] width 81 height 40
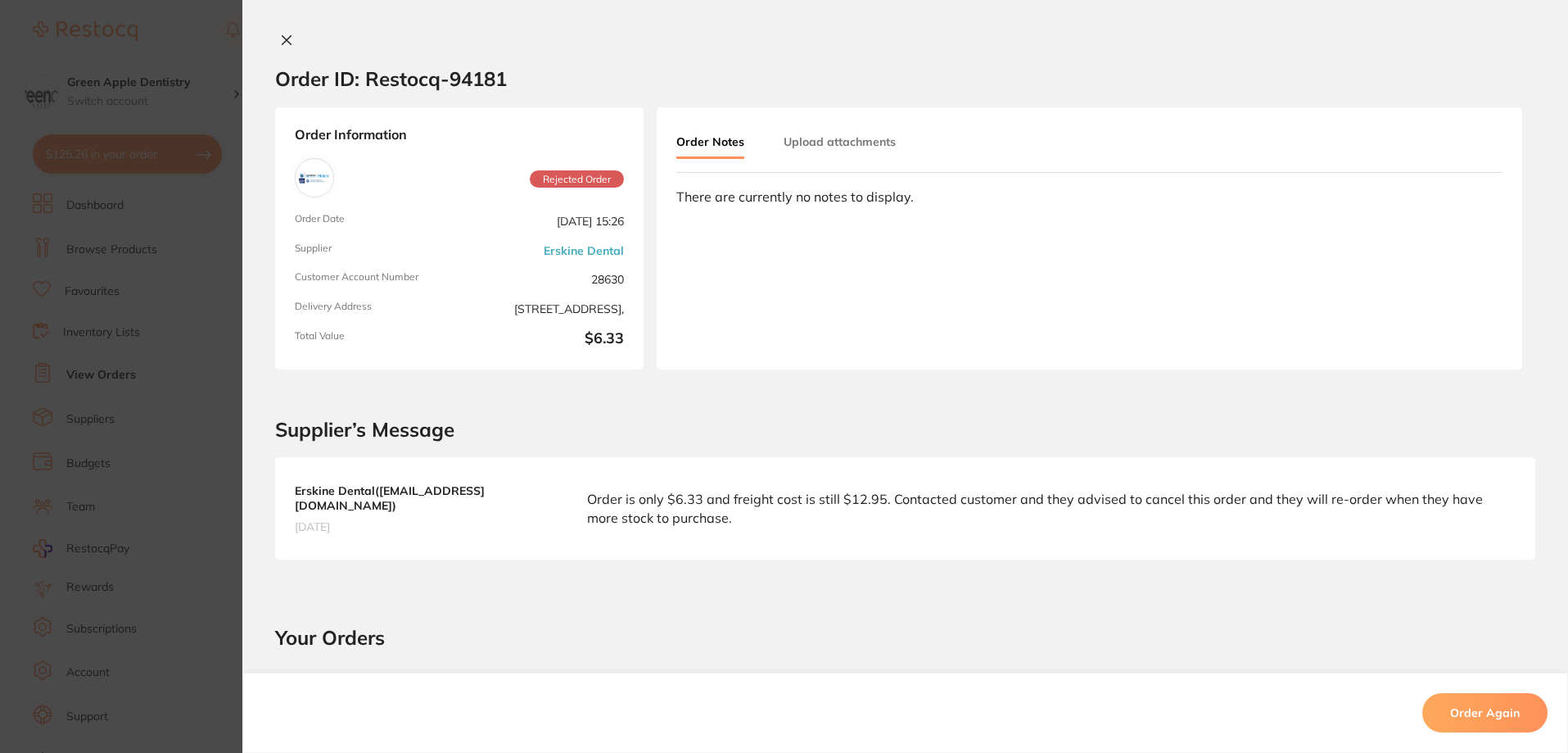
scroll to position [327, 0]
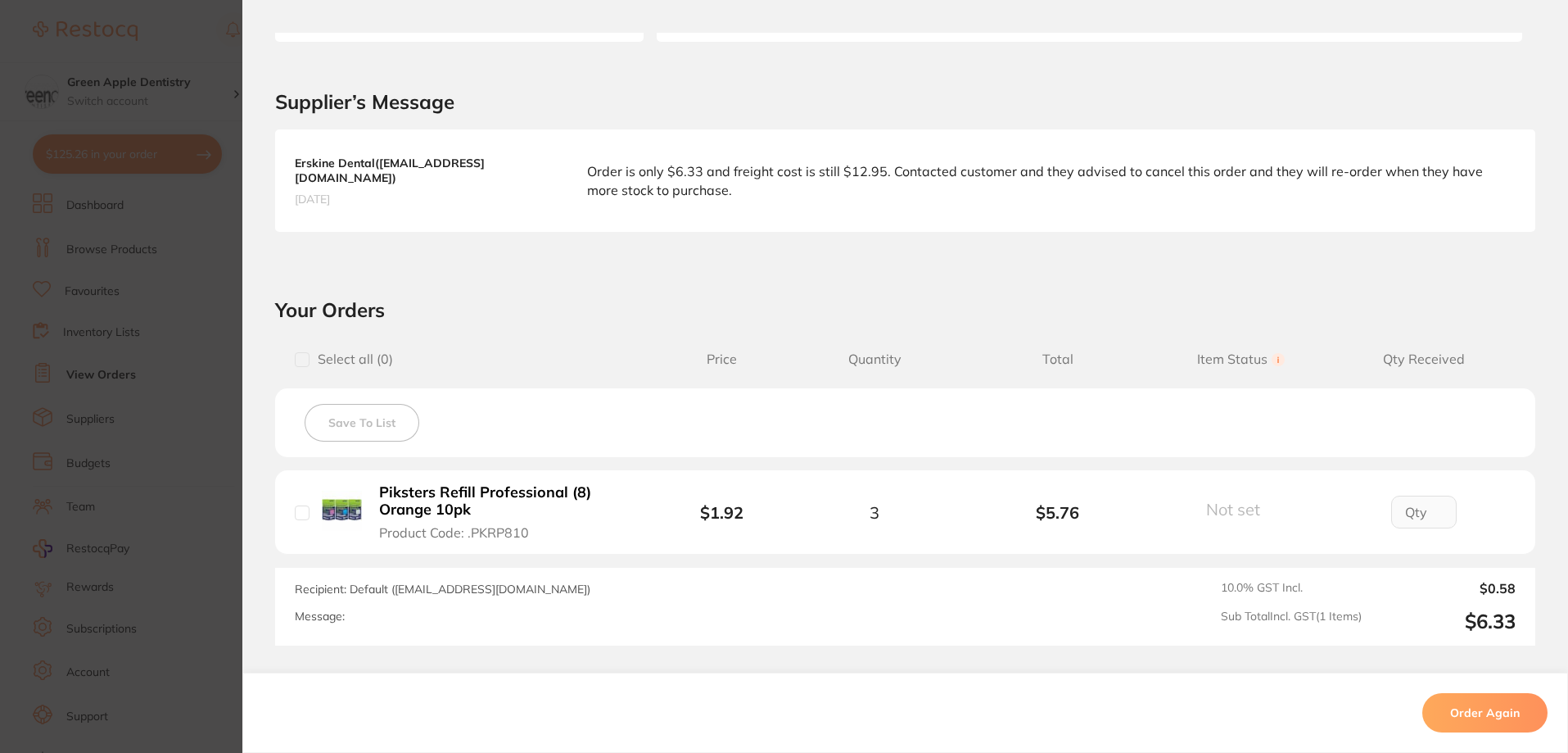
click at [234, 279] on section "Order ID: Restocq- 94181 Order Information Rejected Order Order Date [DATE] 15:…" at bounding box center [784, 376] width 1568 height 753
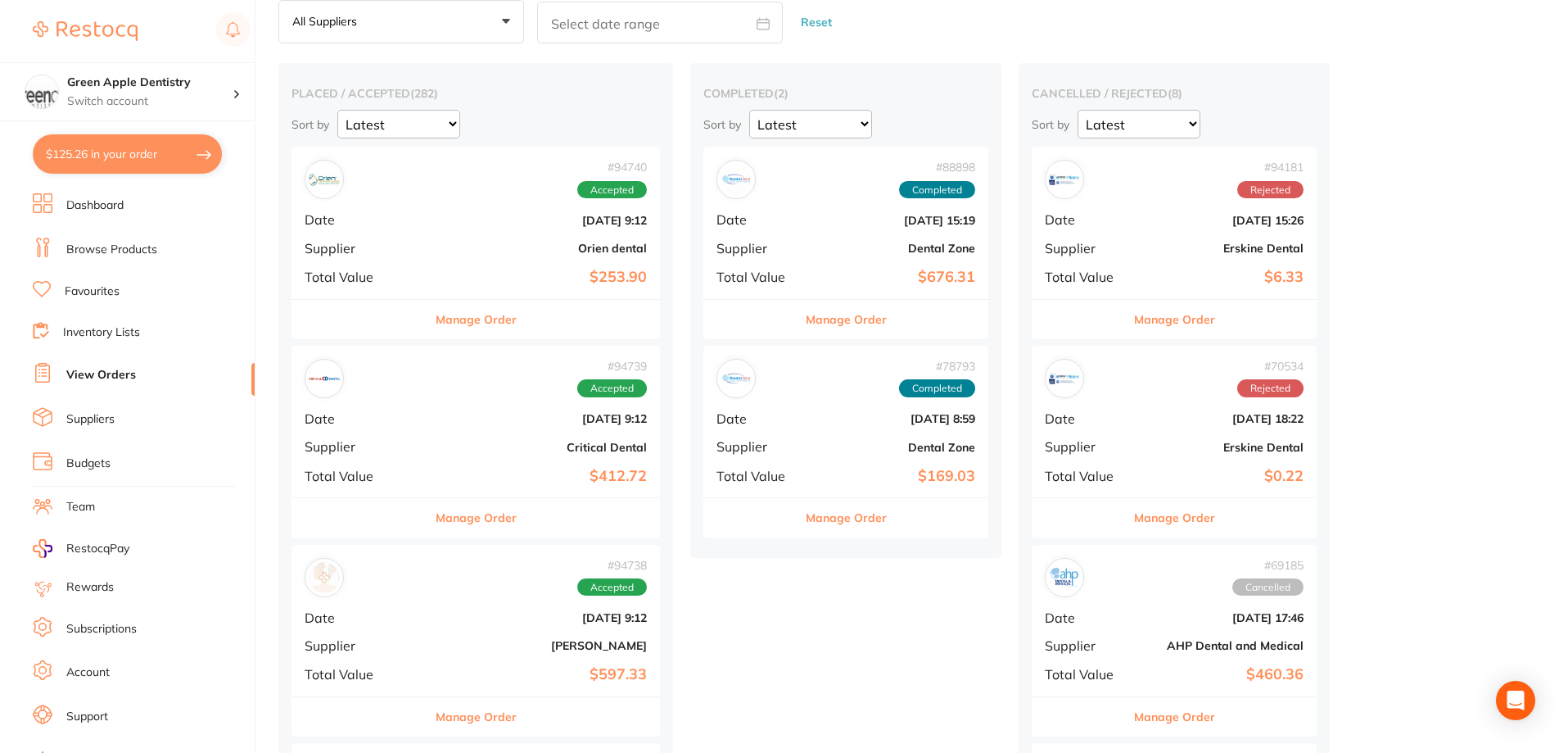
click at [1135, 515] on button "Manage Order" at bounding box center [1175, 517] width 81 height 40
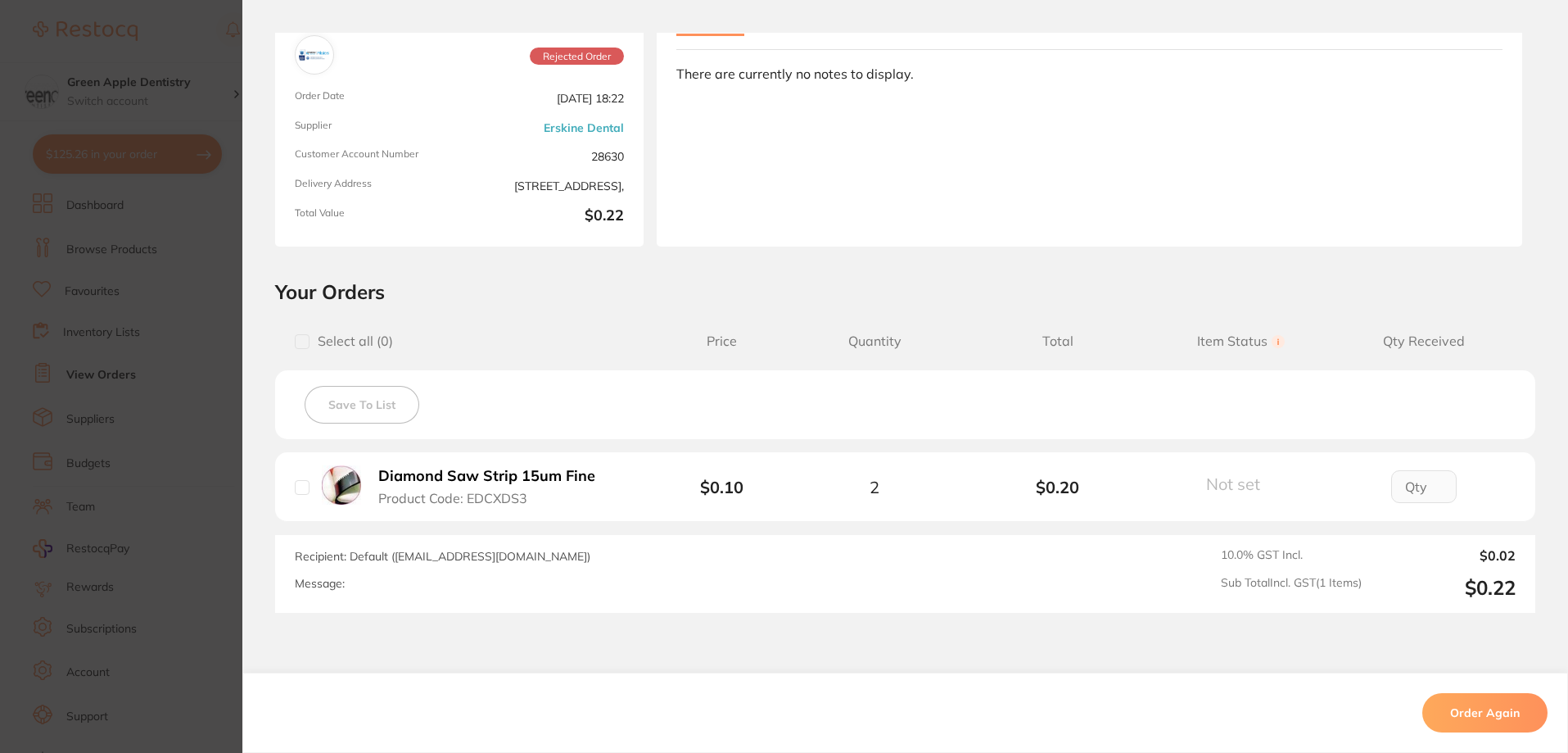
scroll to position [227, 0]
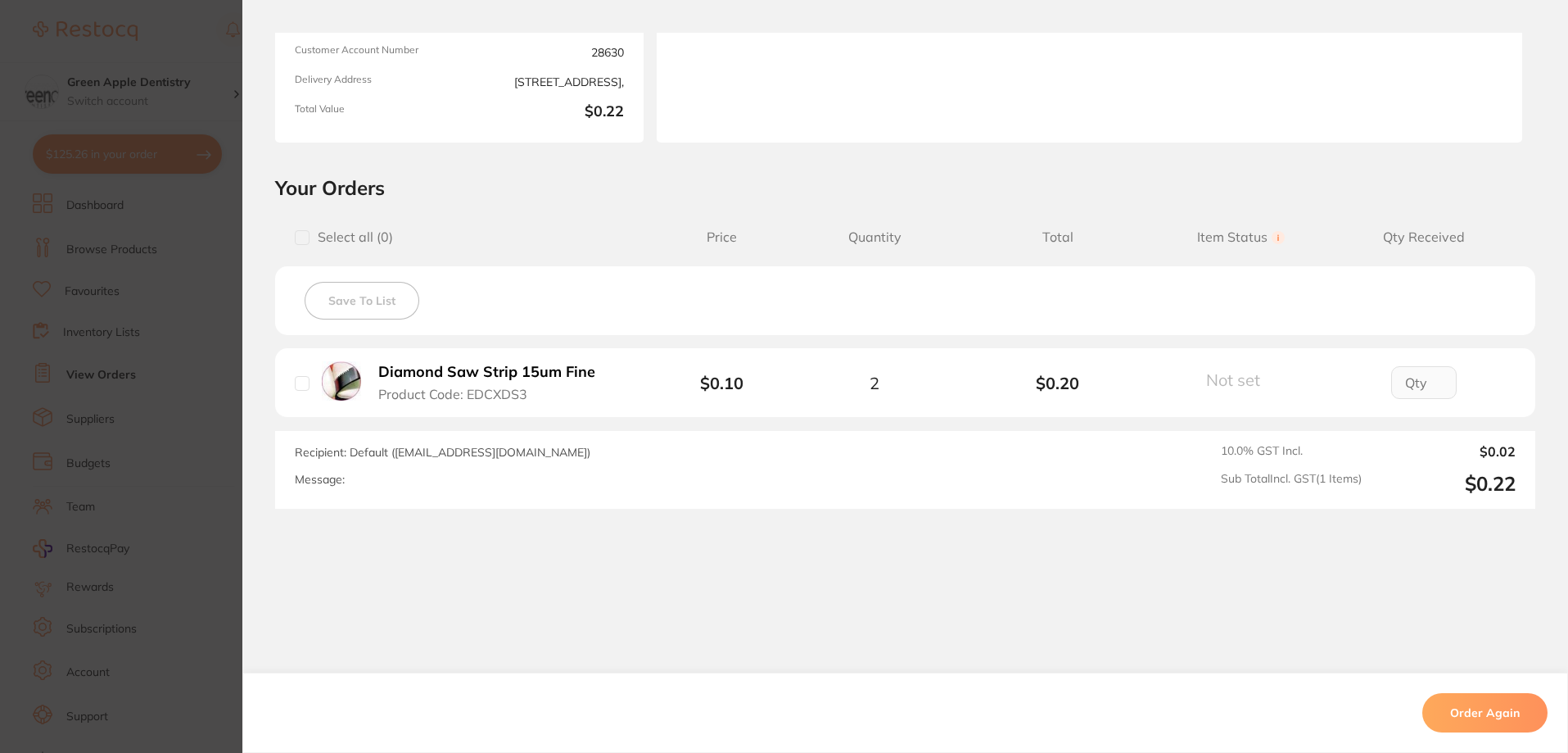
click at [196, 340] on section "Order ID: Restocq- 70534 Order Information Rejected Order Order Date [DATE] 18:…" at bounding box center [784, 376] width 1568 height 753
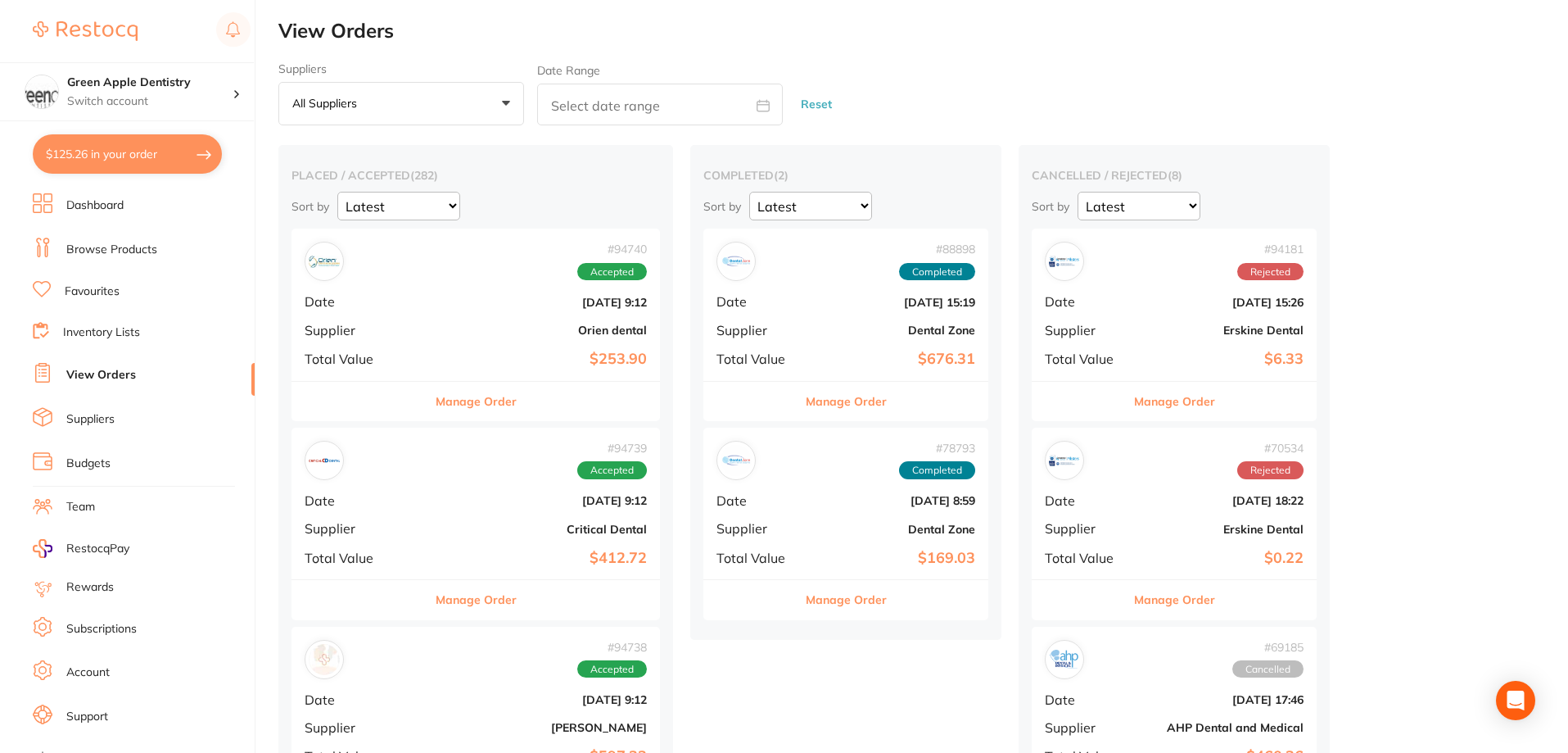
click at [92, 329] on link "Inventory Lists" at bounding box center [101, 333] width 77 height 17
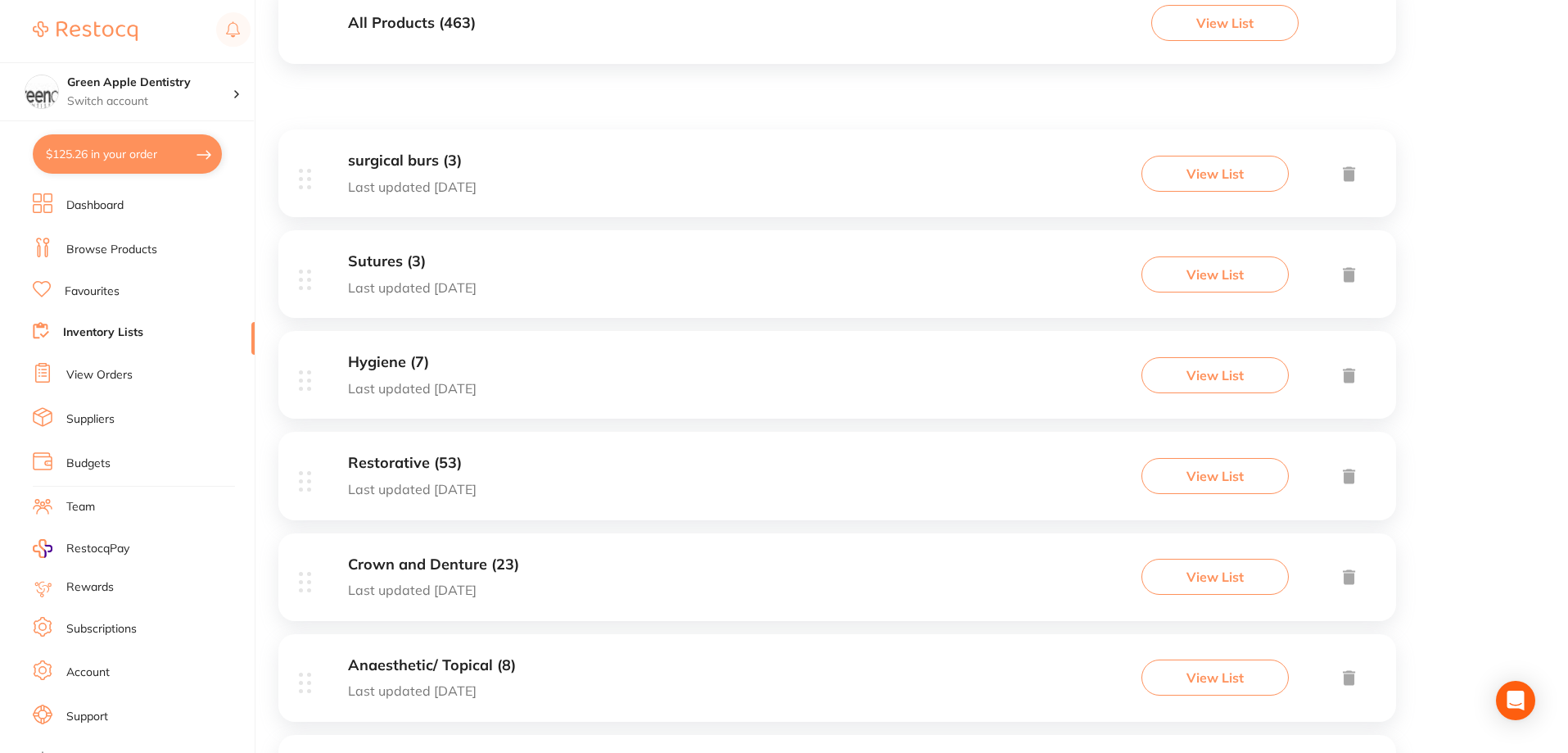
scroll to position [327, 0]
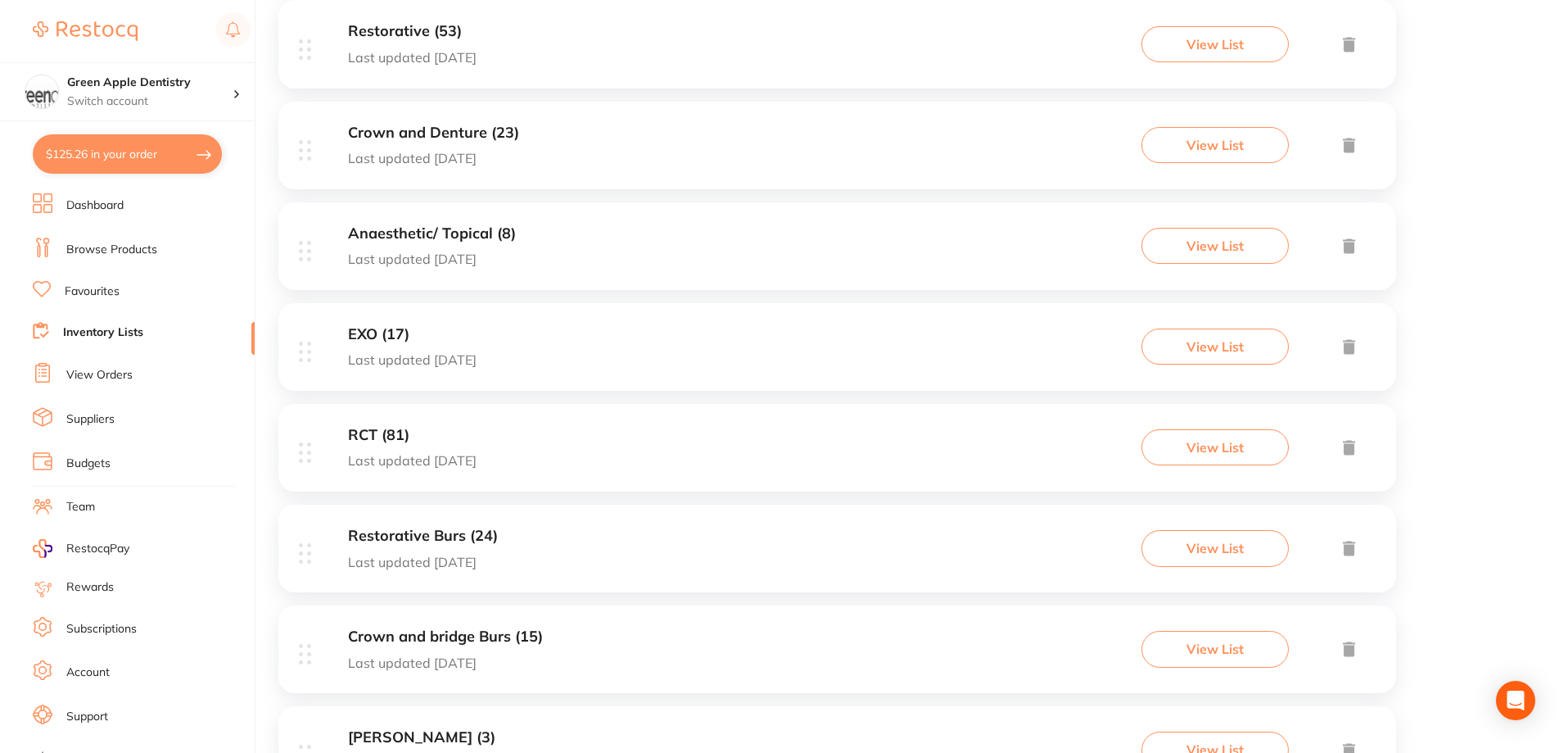
scroll to position [737, 0]
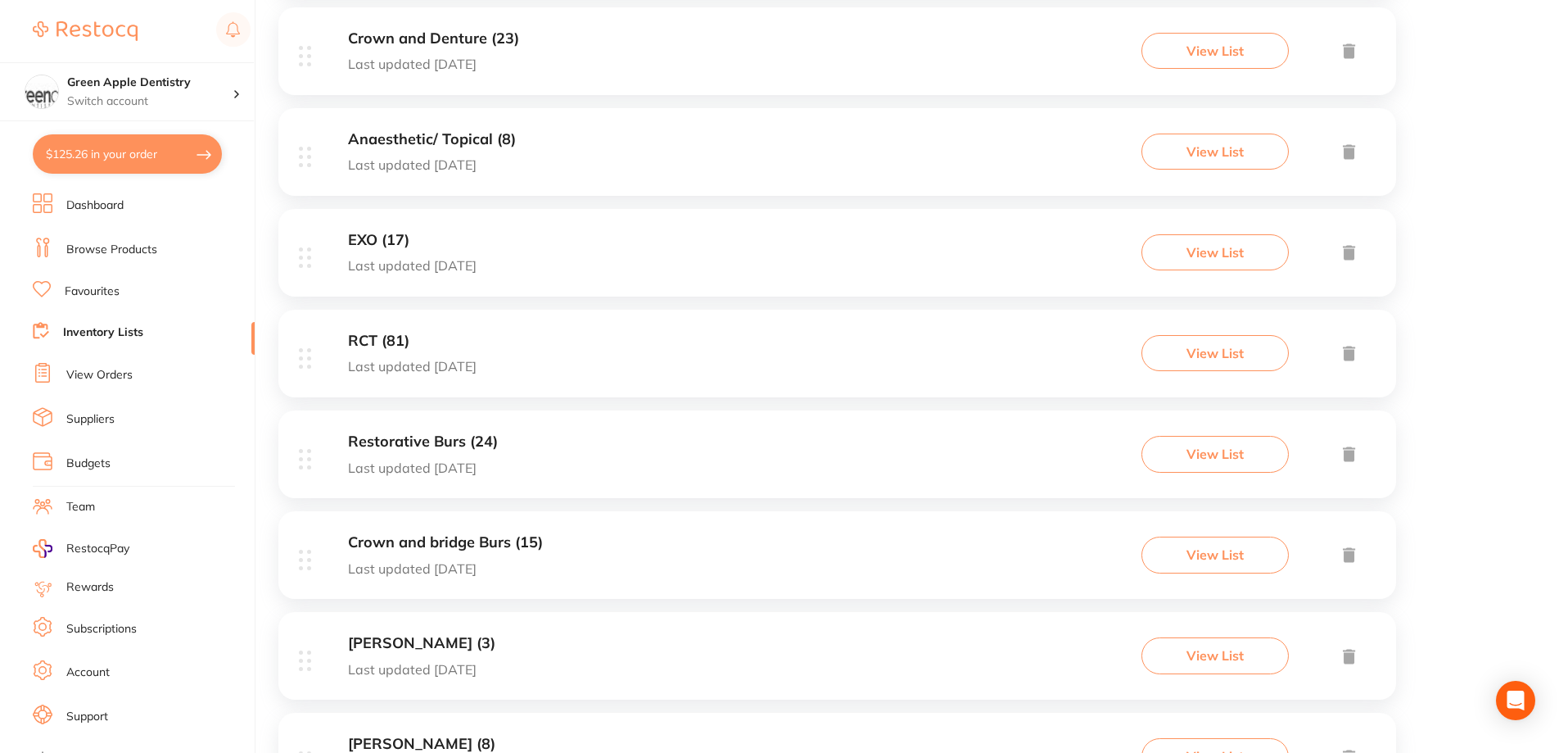
click at [560, 335] on div "RCT (81) Last updated 14 days ago View List" at bounding box center [837, 353] width 1118 height 88
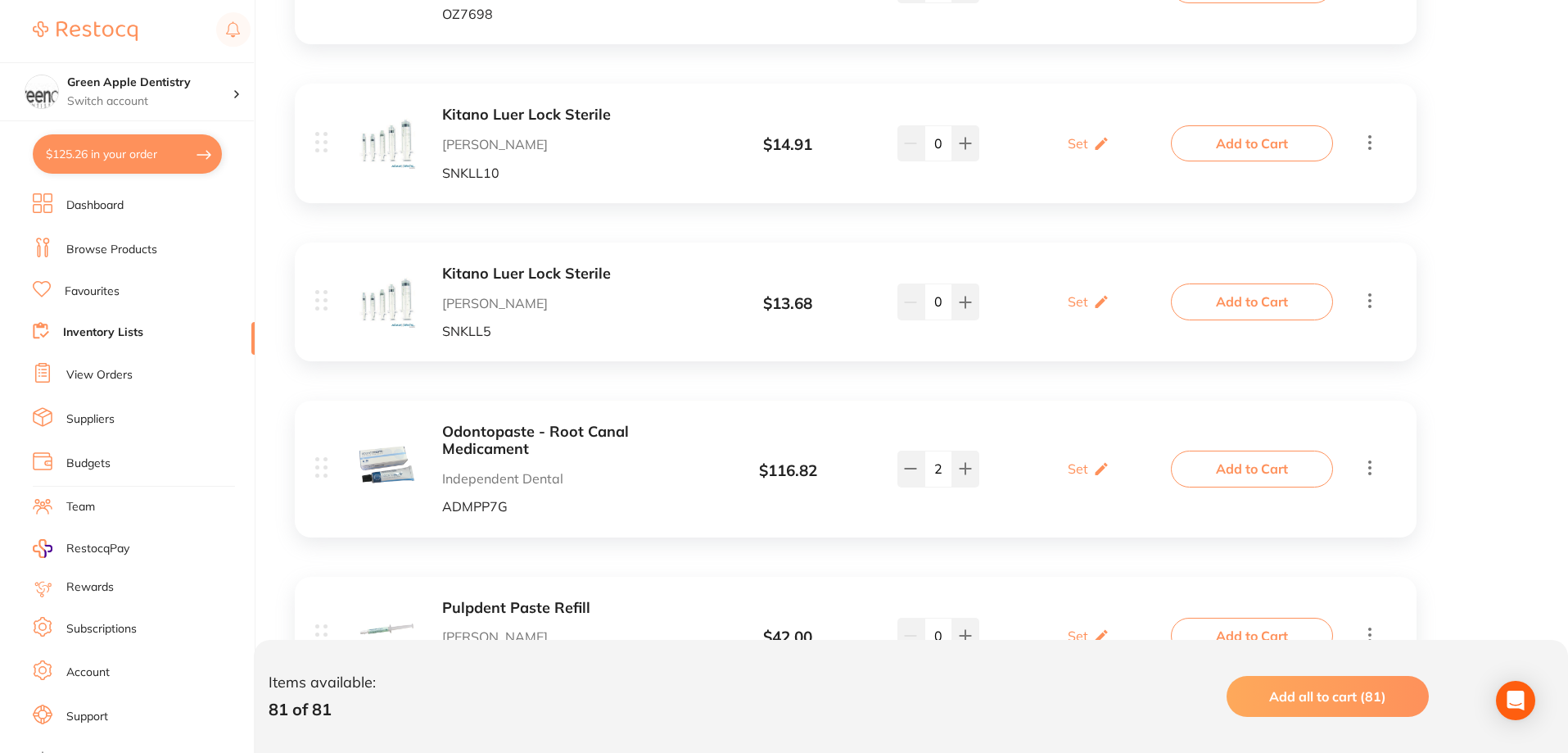
scroll to position [12485, 0]
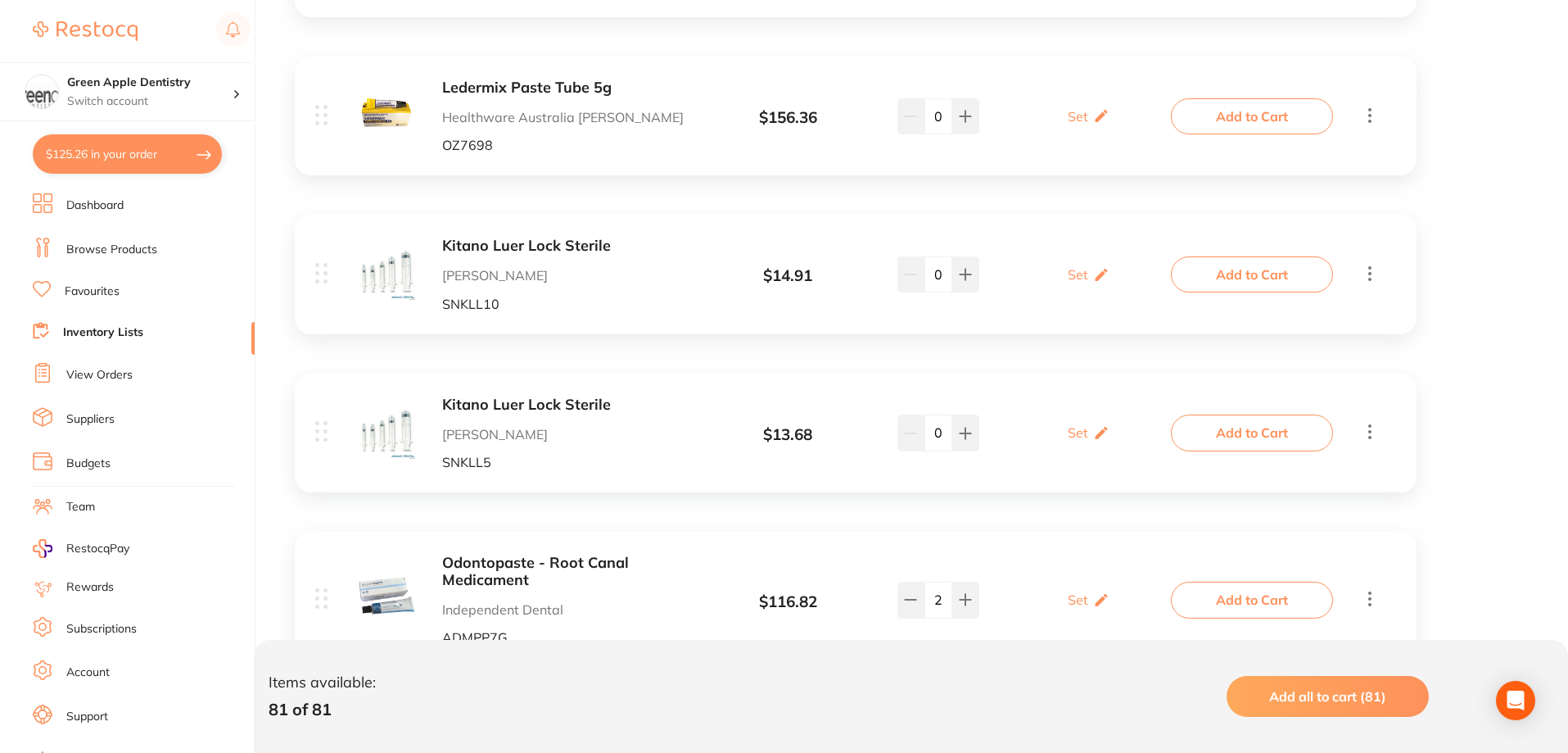
click at [603, 94] on b "Ledermix Paste Tube 5g" at bounding box center [572, 88] width 260 height 18
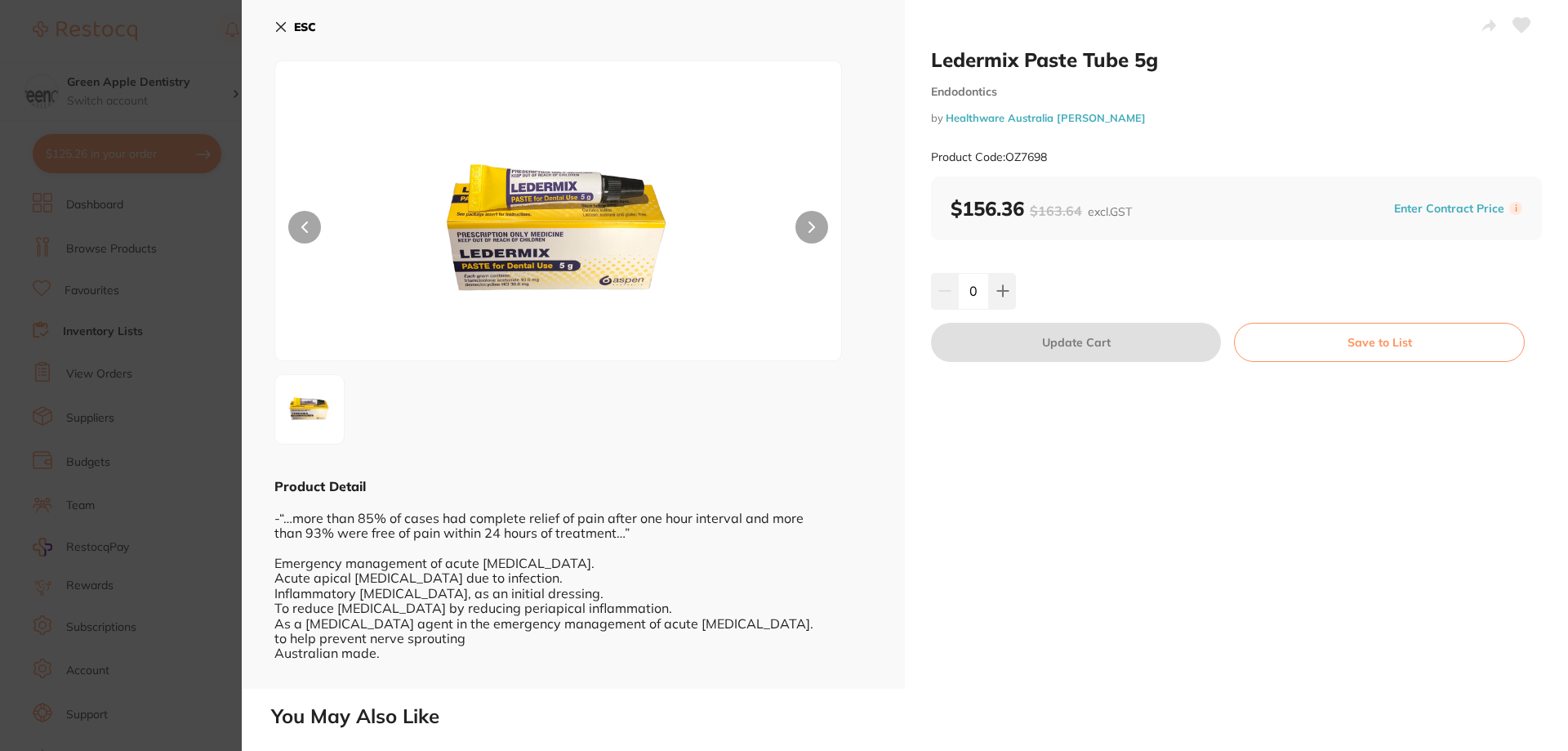
click at [501, 285] on img at bounding box center [559, 231] width 340 height 258
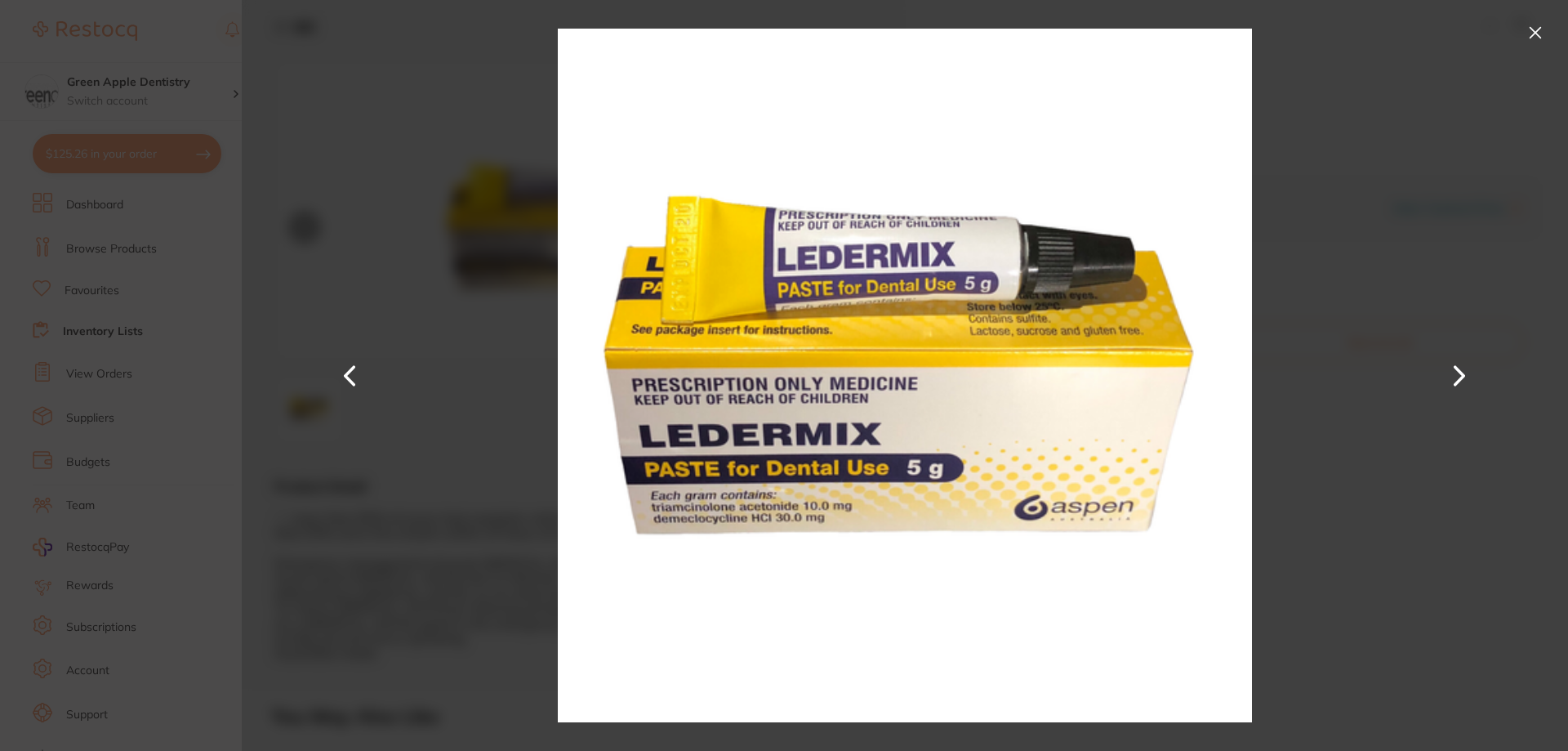
click at [540, 532] on div at bounding box center [904, 375] width 1326 height 751
click at [1531, 21] on button at bounding box center [1535, 32] width 26 height 26
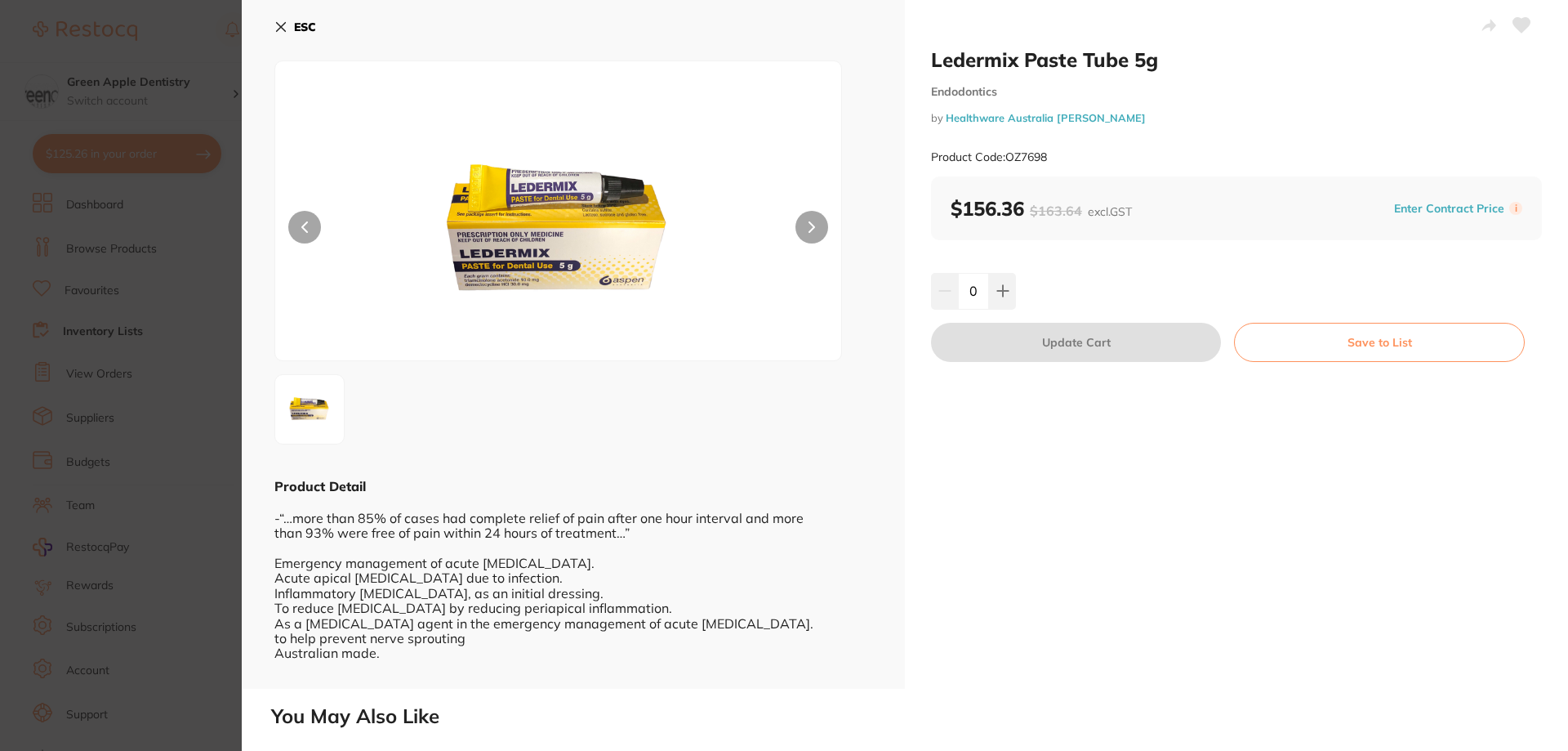
click at [305, 34] on button "ESC" at bounding box center [295, 27] width 41 height 28
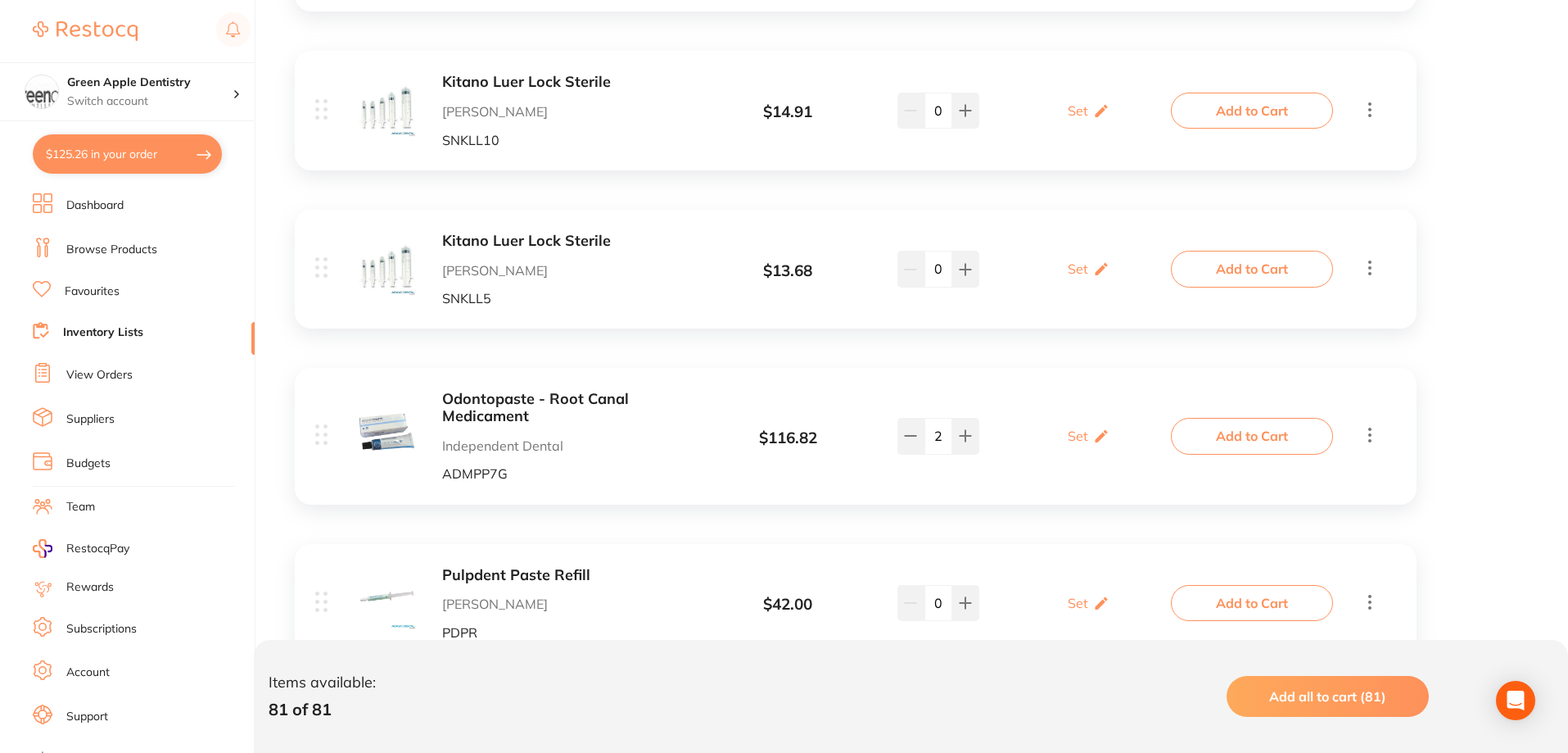
scroll to position [12812, 0]
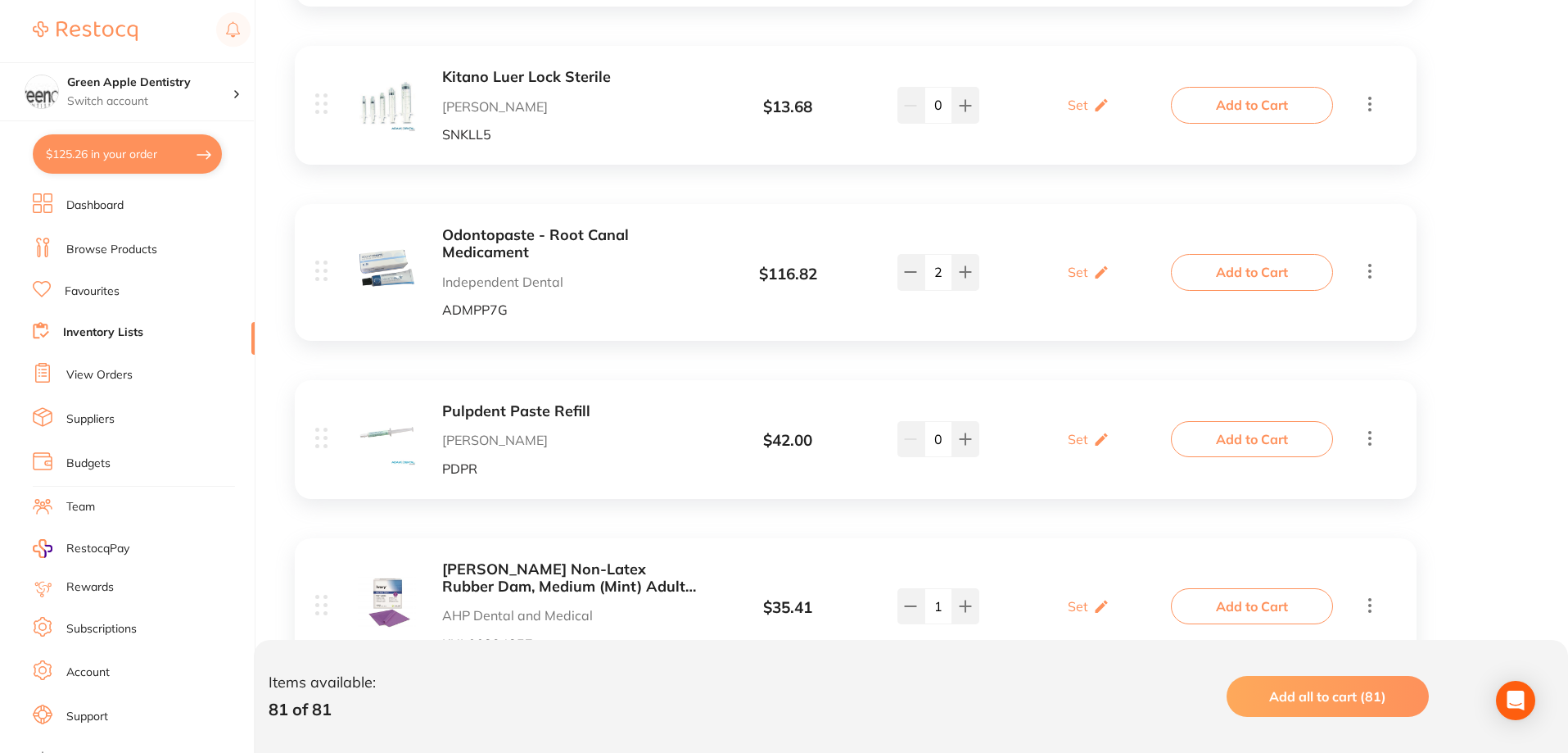
click at [511, 407] on b "Pulpdent Paste Refill" at bounding box center [572, 411] width 260 height 18
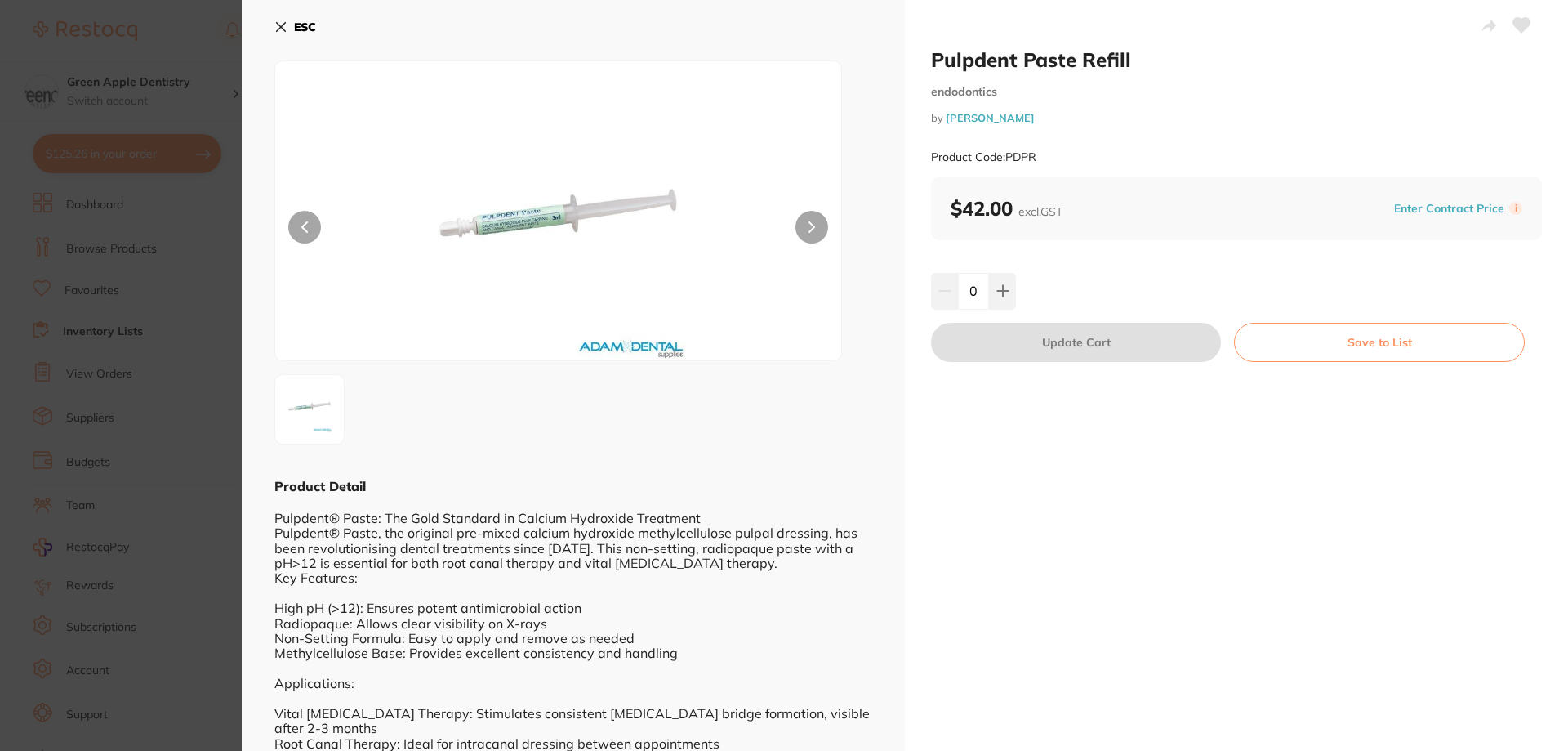
click at [283, 29] on icon at bounding box center [281, 28] width 9 height 9
